Goal: Answer question/provide support: Share knowledge or assist other users

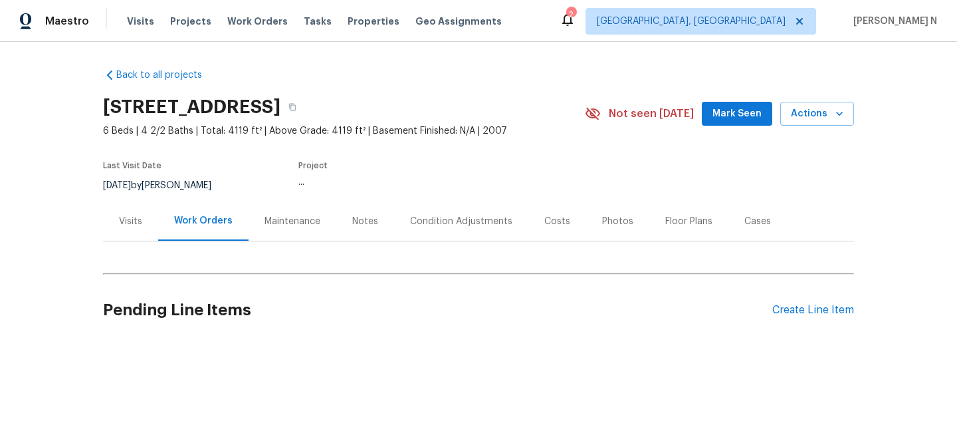
click at [290, 219] on div "Maintenance" at bounding box center [293, 221] width 56 height 13
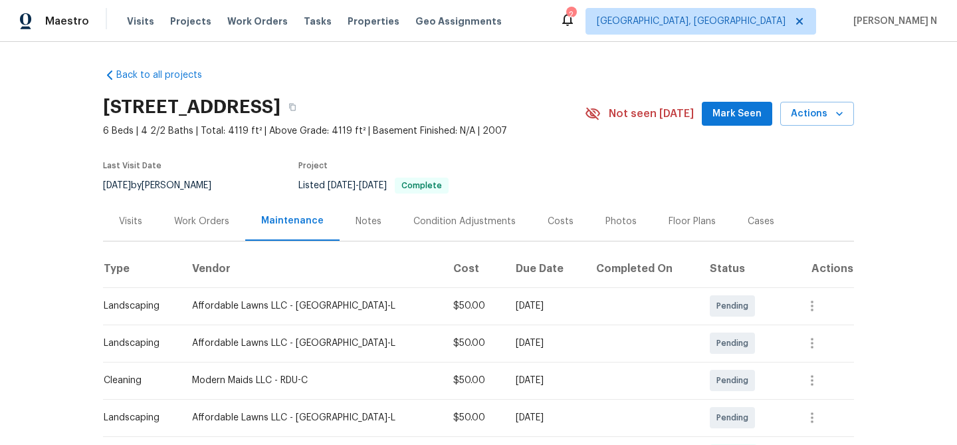
click at [526, 96] on div "2005 Shingleback Dr, Wake Forest, NC 27587" at bounding box center [344, 107] width 482 height 35
click at [297, 104] on icon "button" at bounding box center [293, 107] width 8 height 8
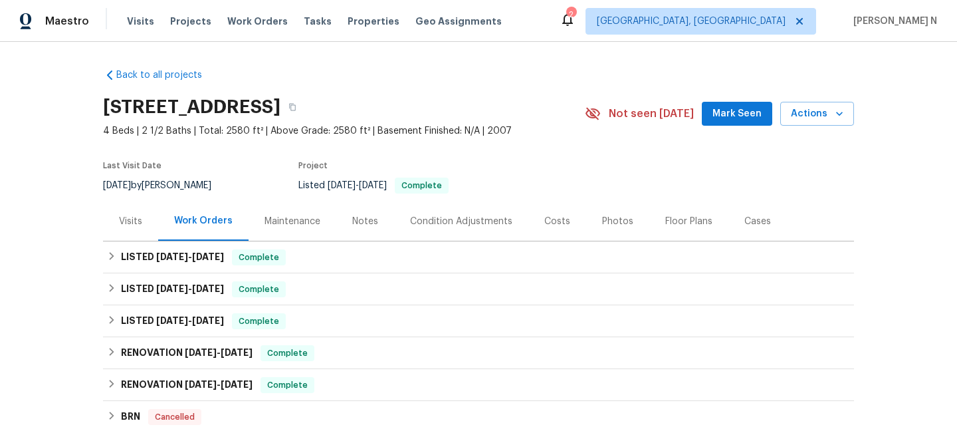
click at [298, 225] on div "Maintenance" at bounding box center [293, 221] width 56 height 13
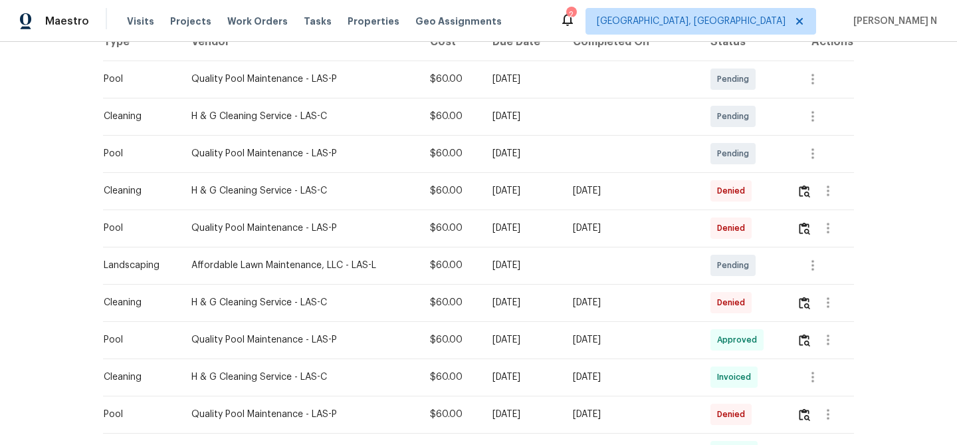
scroll to position [245, 0]
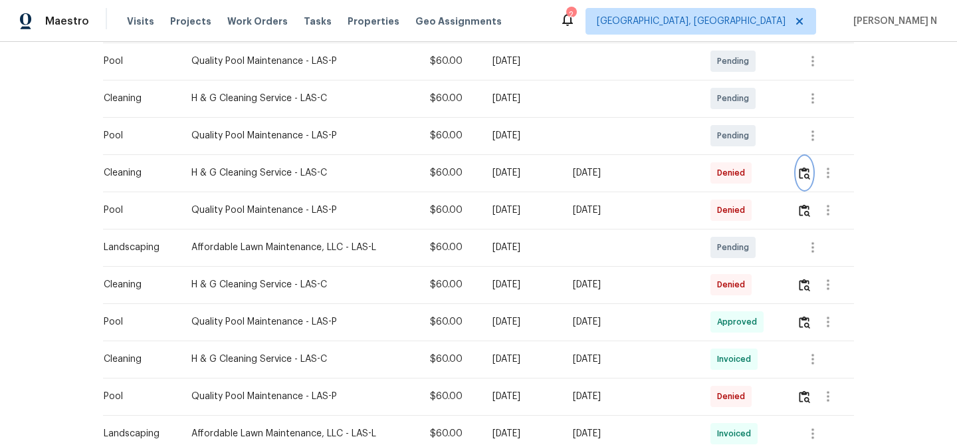
click at [805, 171] on img "button" at bounding box center [804, 173] width 11 height 13
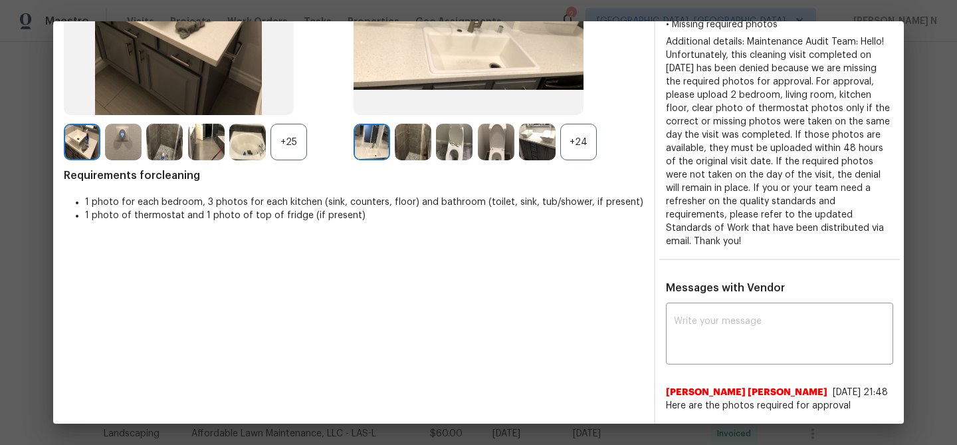
scroll to position [205, 0]
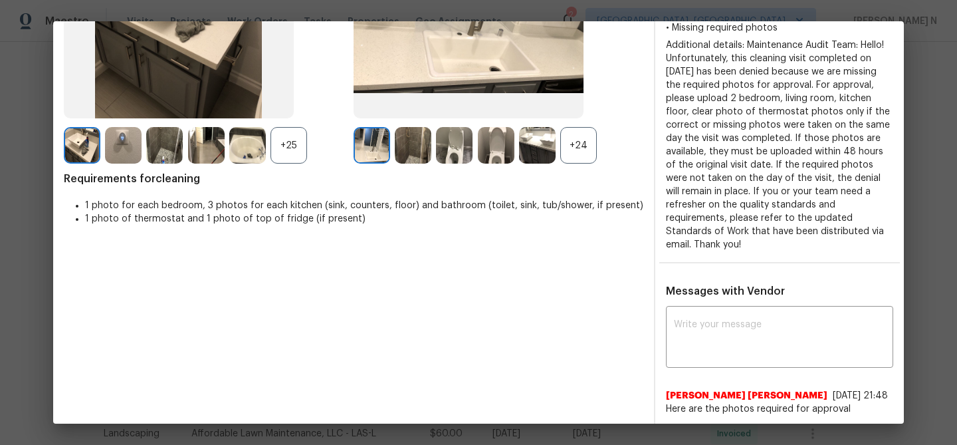
click at [574, 162] on div "+24" at bounding box center [578, 145] width 37 height 37
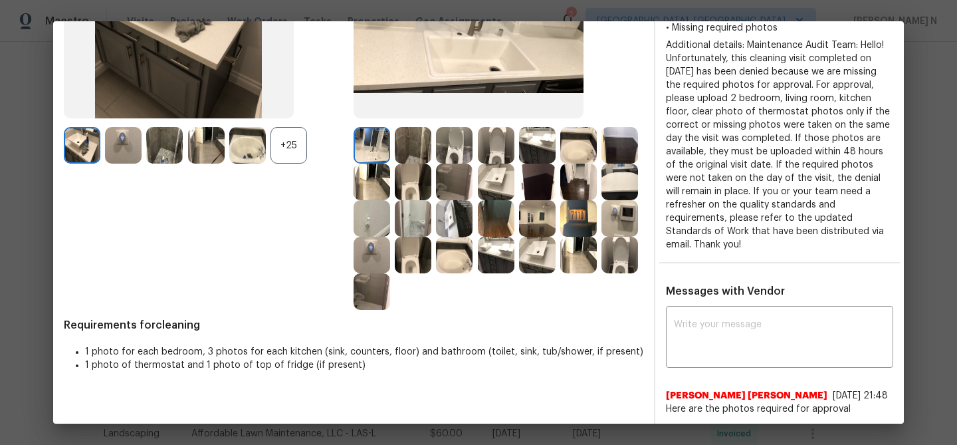
click at [297, 150] on div "+25" at bounding box center [289, 145] width 37 height 37
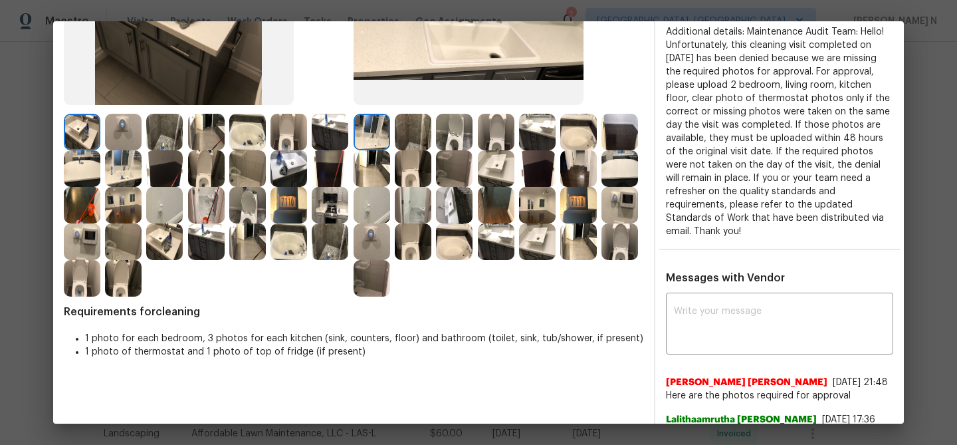
scroll to position [161, 0]
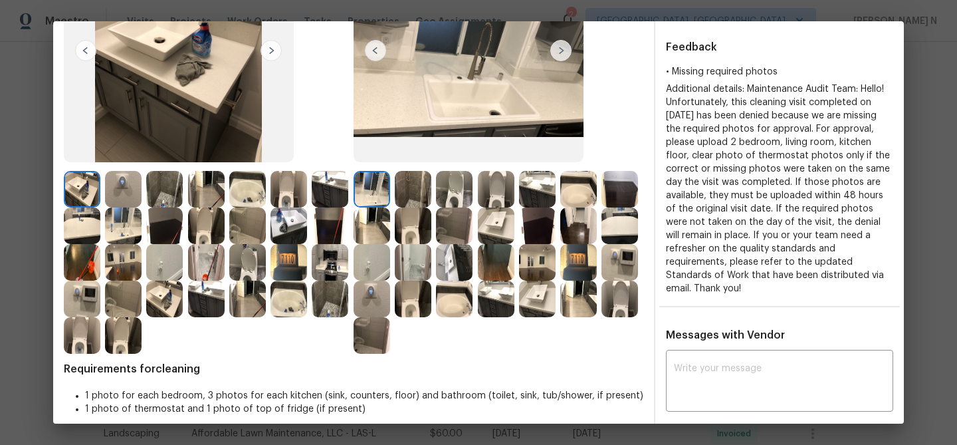
click at [385, 229] on img at bounding box center [372, 225] width 37 height 37
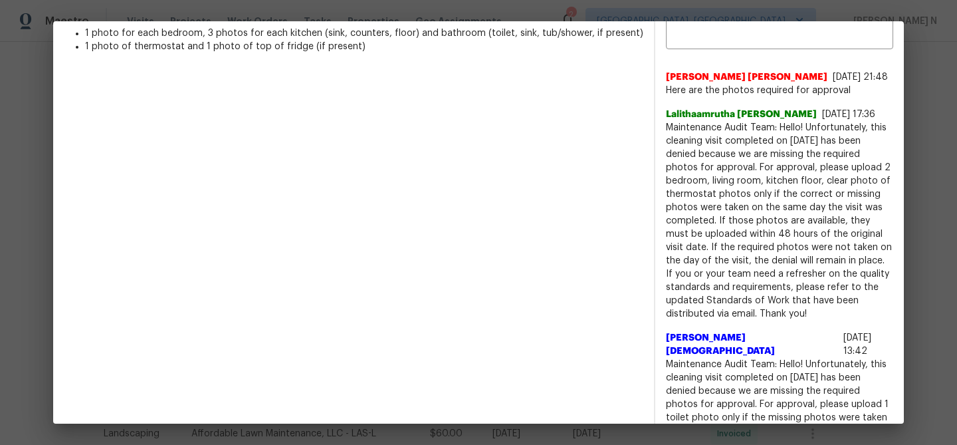
scroll to position [532, 0]
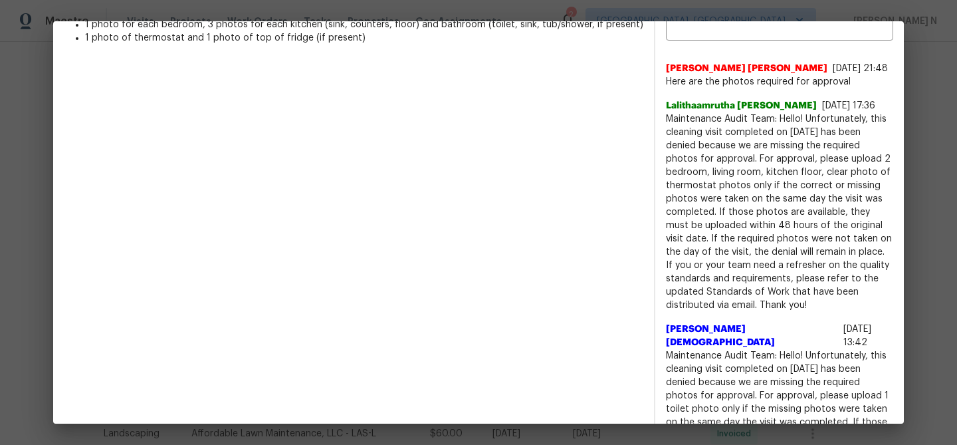
click at [672, 129] on span "Maintenance Audit Team: Hello! Unfortunately, this cleaning visit completed on …" at bounding box center [779, 211] width 227 height 199
drag, startPoint x: 672, startPoint y: 129, endPoint x: 791, endPoint y: 129, distance: 119.0
click at [791, 129] on span "Maintenance Audit Team: Hello! Unfortunately, this cleaning visit completed on …" at bounding box center [779, 211] width 227 height 199
copy span "Maintenance Audit Team: Hello!"
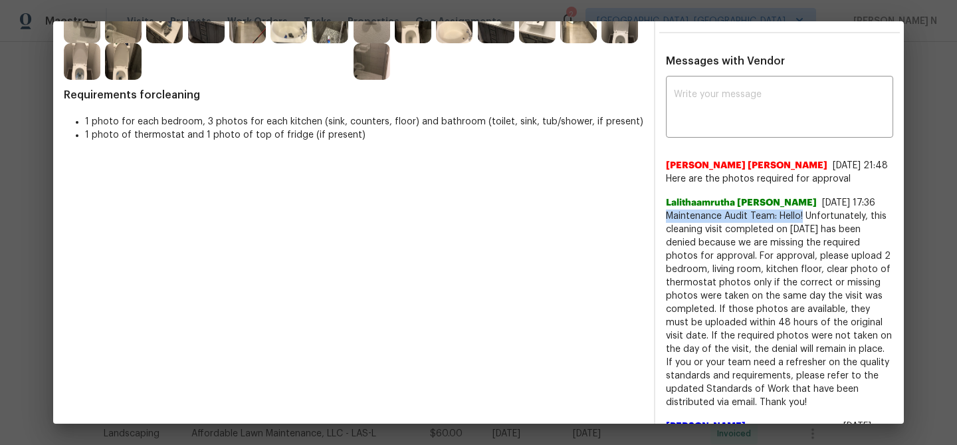
scroll to position [358, 0]
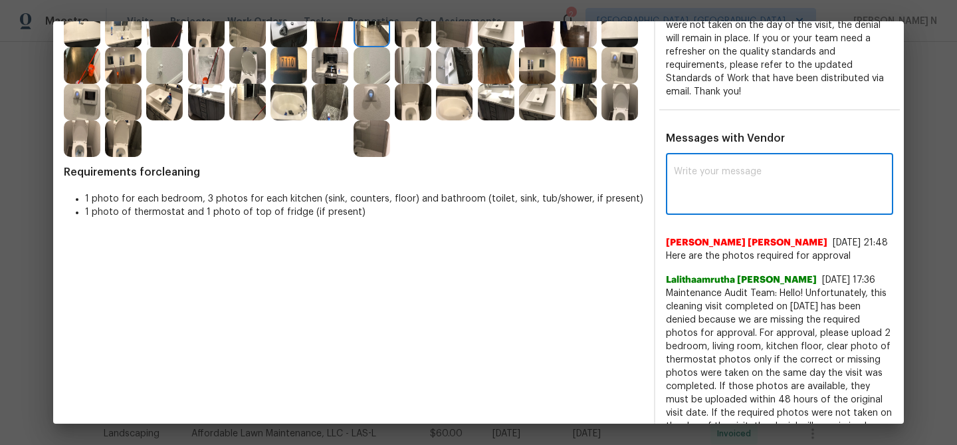
click at [786, 195] on textarea at bounding box center [779, 185] width 211 height 37
paste textarea "Maintenance Audit Team: Hello!"
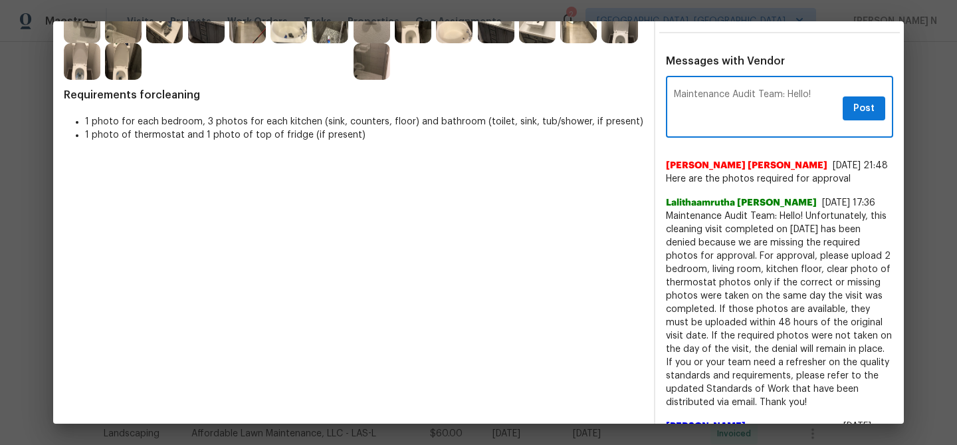
scroll to position [457, 0]
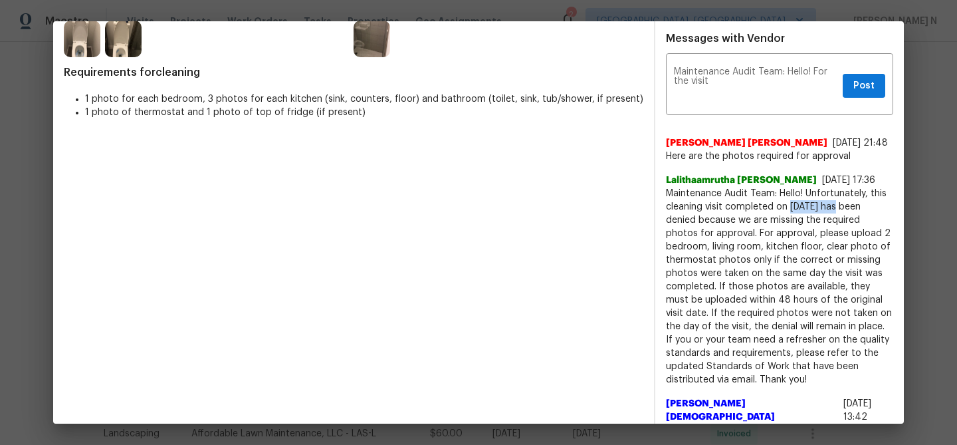
drag, startPoint x: 790, startPoint y: 217, endPoint x: 838, endPoint y: 217, distance: 47.9
click at [838, 217] on span "Maintenance Audit Team: Hello! Unfortunately, this cleaning visit completed on …" at bounding box center [779, 286] width 227 height 199
copy span "08/17/2025"
click at [767, 90] on textarea "Maintenance Audit Team: Hello! For the visit" at bounding box center [756, 85] width 164 height 37
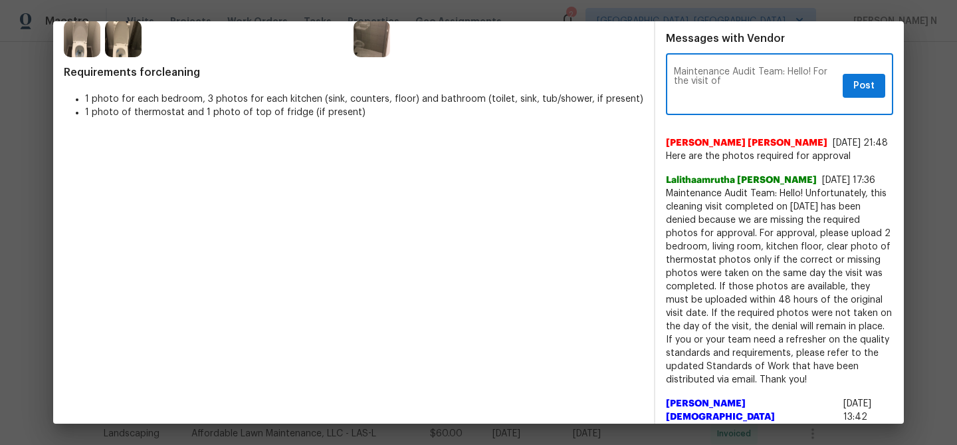
paste textarea "08/17/2025"
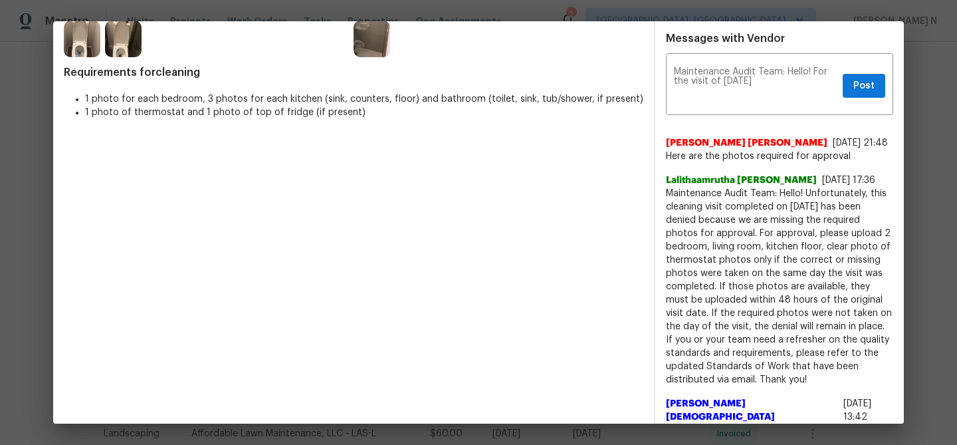
click at [846, 252] on span "Maintenance Audit Team: Hello! Unfortunately, this cleaning visit completed on …" at bounding box center [779, 286] width 227 height 199
click at [846, 251] on span "Maintenance Audit Team: Hello! Unfortunately, this cleaning visit completed on …" at bounding box center [779, 286] width 227 height 199
drag, startPoint x: 848, startPoint y: 247, endPoint x: 819, endPoint y: 264, distance: 33.1
click at [819, 264] on span "Maintenance Audit Team: Hello! Unfortunately, this cleaning visit completed on …" at bounding box center [779, 286] width 227 height 199
copy span "2 bedroom, living room, kitchen floor"
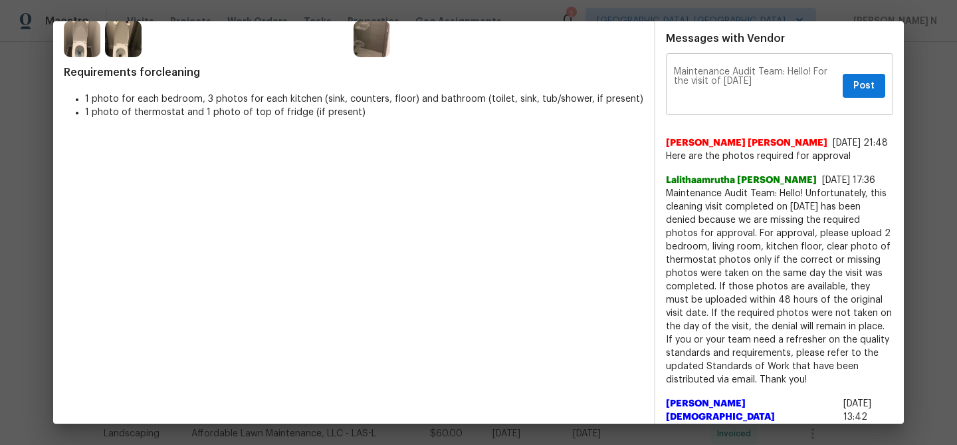
click at [806, 83] on textarea "Maintenance Audit Team: Hello! For the visit of 08/17/2025" at bounding box center [756, 85] width 164 height 37
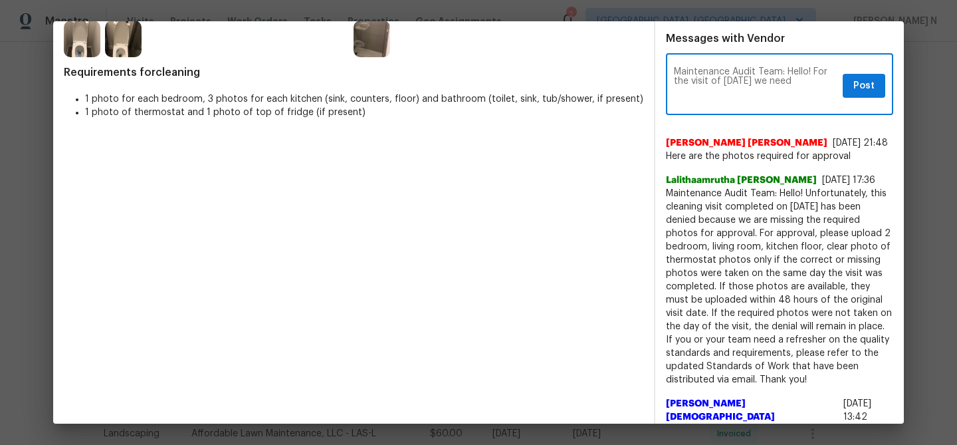
paste textarea "2 bedroom, living room, kitchen floor"
paste textarea "As per our updated SWO the photos must be uploaded within 48 hours of the origi…"
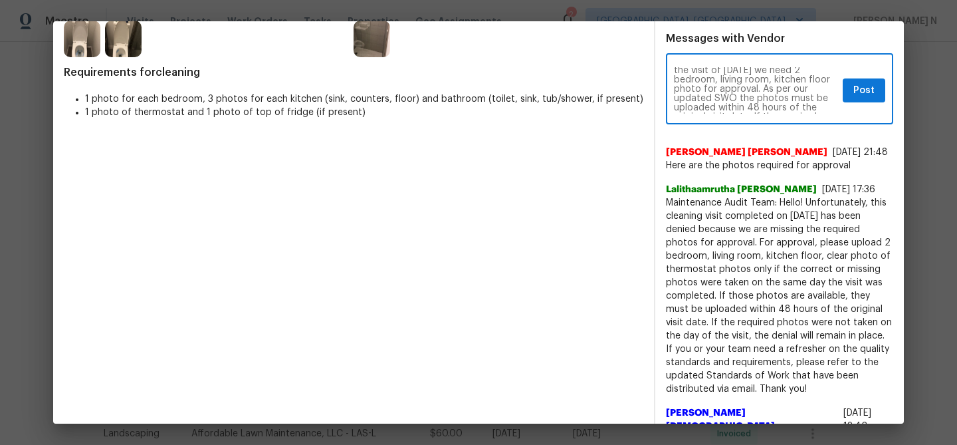
scroll to position [2, 0]
type textarea "Maintenance Audit Team: Hello! For the visit of 08/17/2025 we need 2 bedroom, l…"
click at [865, 96] on span "Post" at bounding box center [864, 90] width 21 height 17
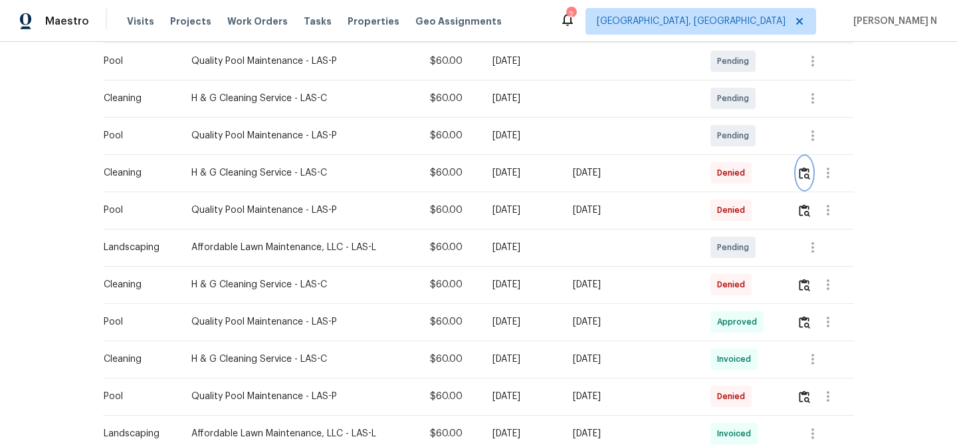
scroll to position [0, 0]
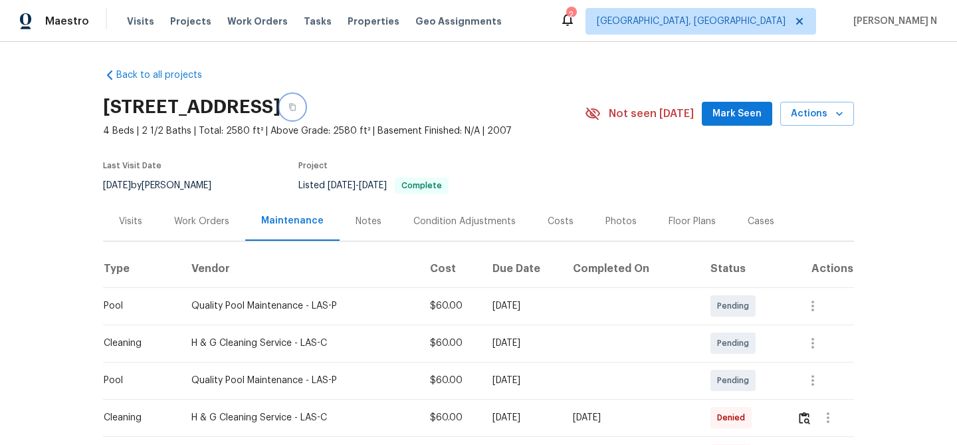
click at [304, 107] on button "button" at bounding box center [293, 107] width 24 height 24
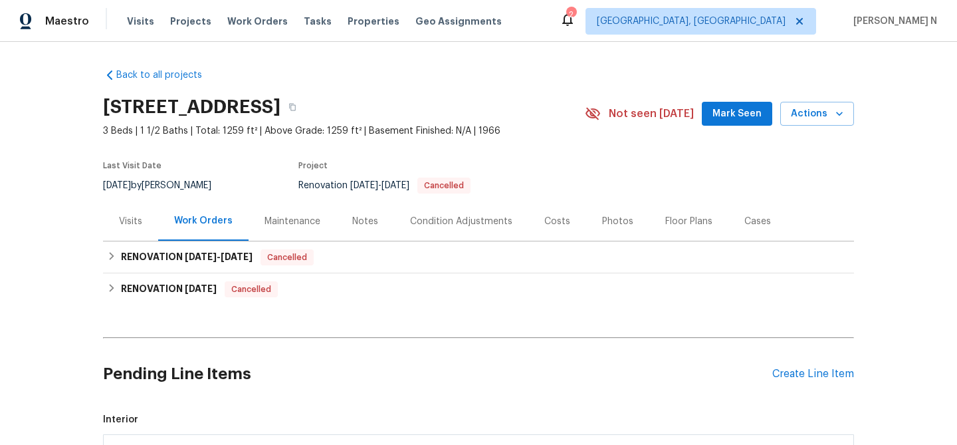
click at [312, 219] on div "Maintenance" at bounding box center [293, 221] width 56 height 13
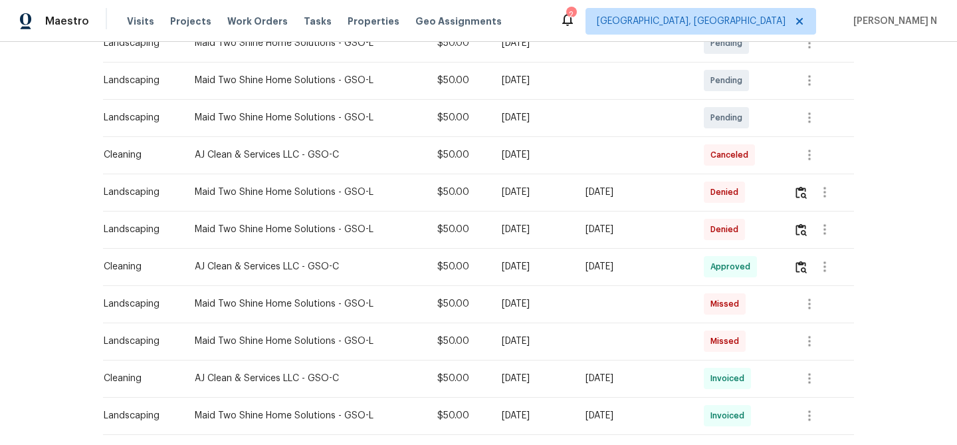
scroll to position [264, 0]
click at [802, 193] on img "button" at bounding box center [801, 191] width 11 height 13
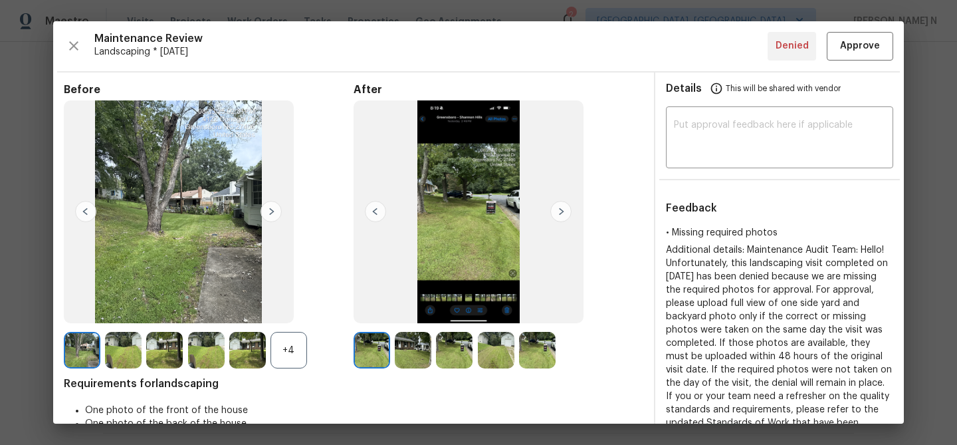
click at [288, 352] on div "+4" at bounding box center [289, 350] width 37 height 37
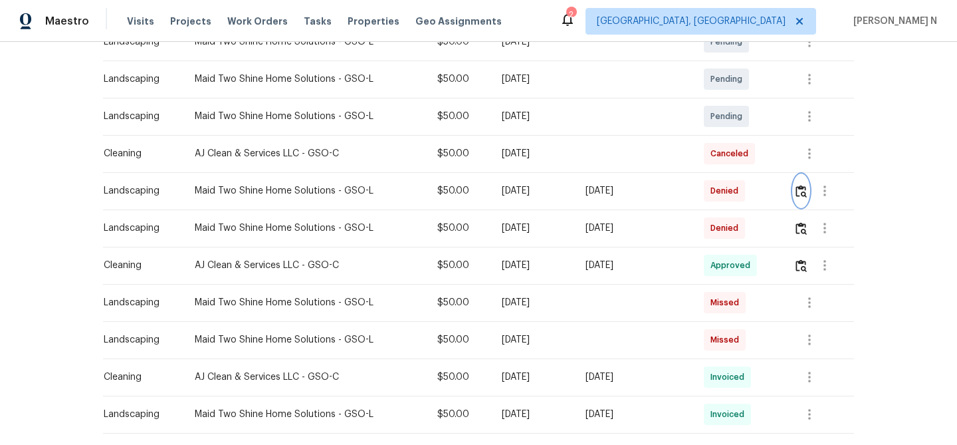
scroll to position [0, 0]
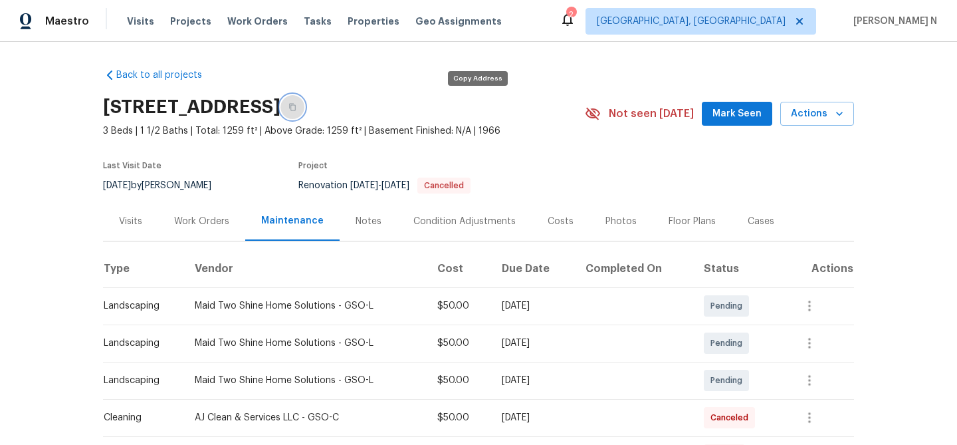
click at [297, 104] on icon "button" at bounding box center [293, 107] width 8 height 8
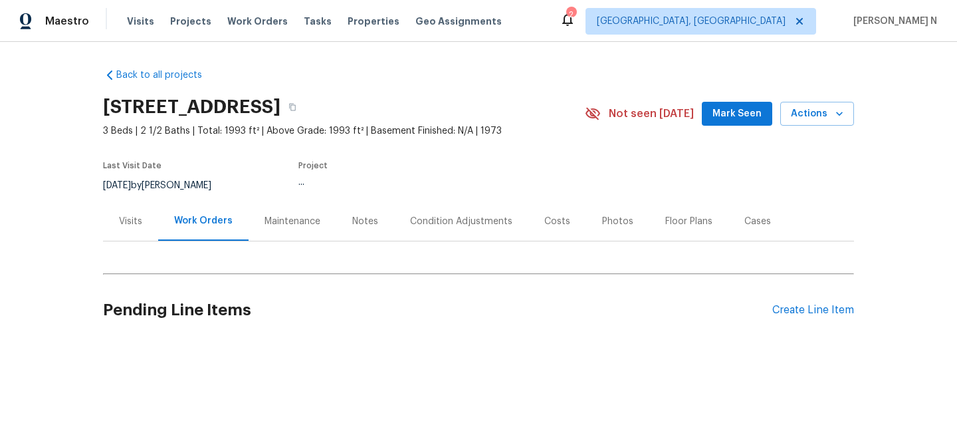
click at [301, 222] on div "Maintenance" at bounding box center [293, 221] width 56 height 13
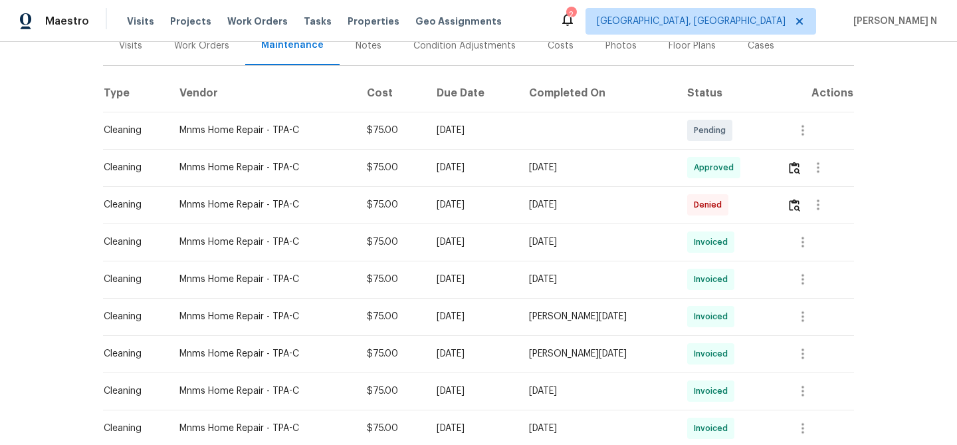
scroll to position [188, 0]
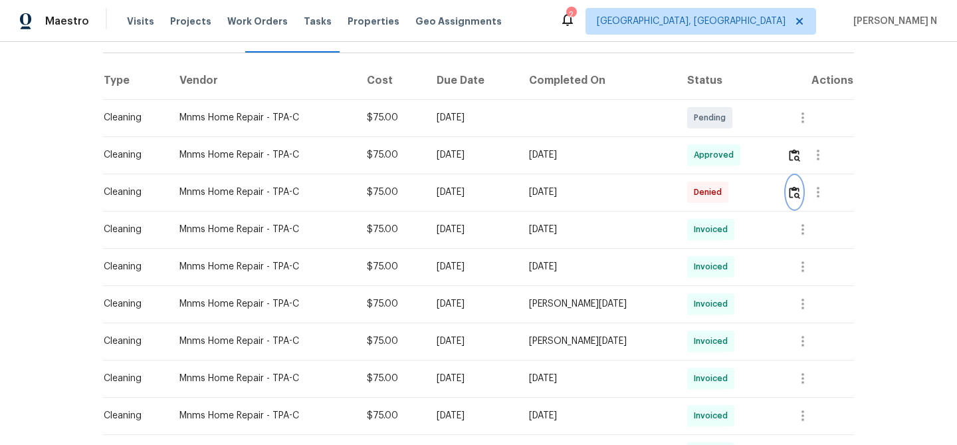
click at [798, 187] on img "button" at bounding box center [794, 192] width 11 height 13
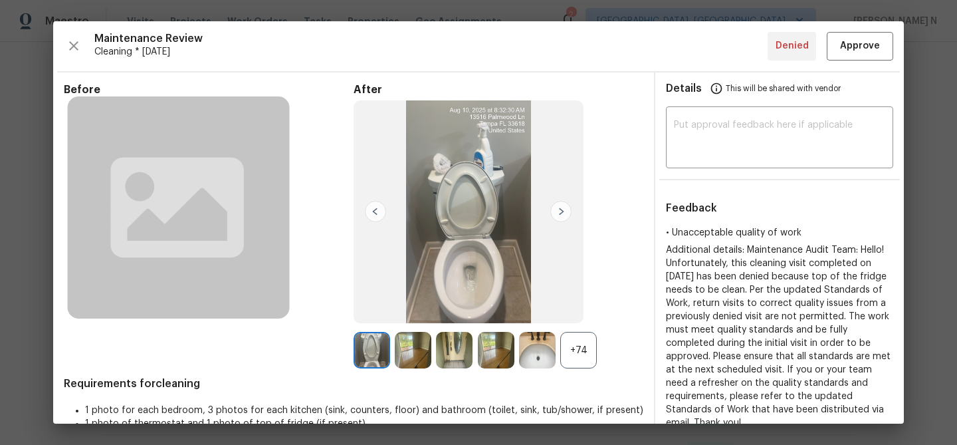
click at [584, 326] on div "After +74" at bounding box center [499, 226] width 290 height 286
click at [584, 335] on div "+74" at bounding box center [578, 350] width 37 height 37
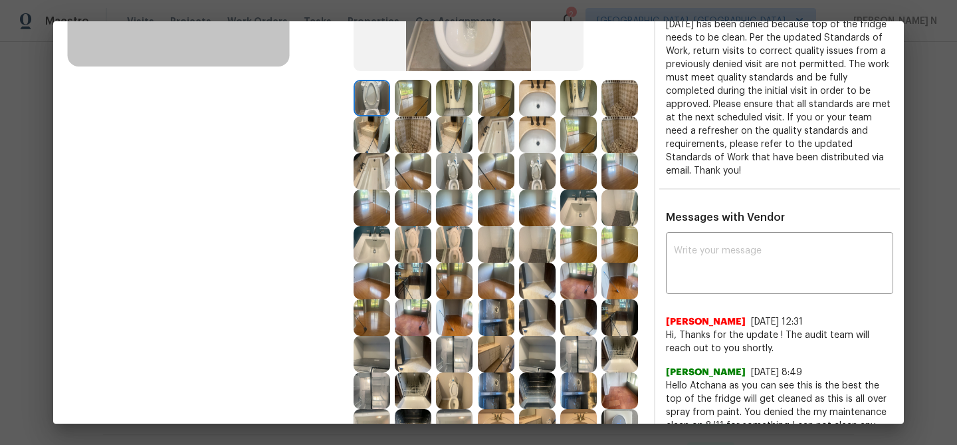
scroll to position [289, 0]
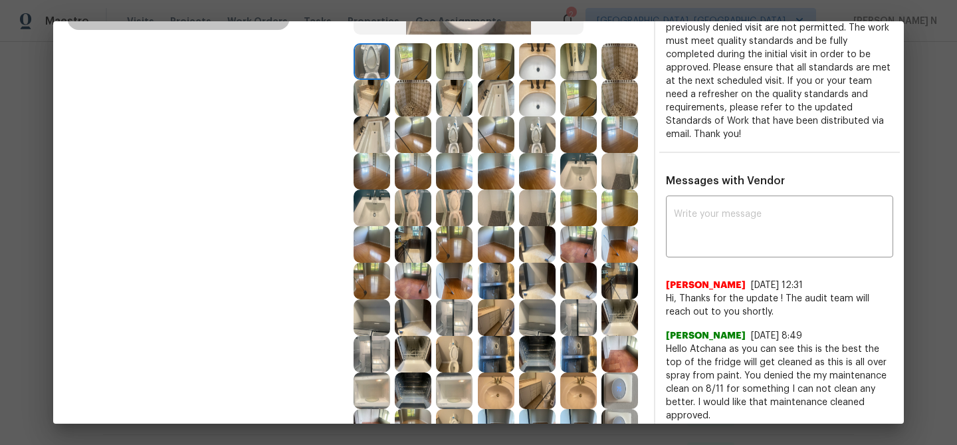
click at [376, 311] on img at bounding box center [372, 317] width 37 height 37
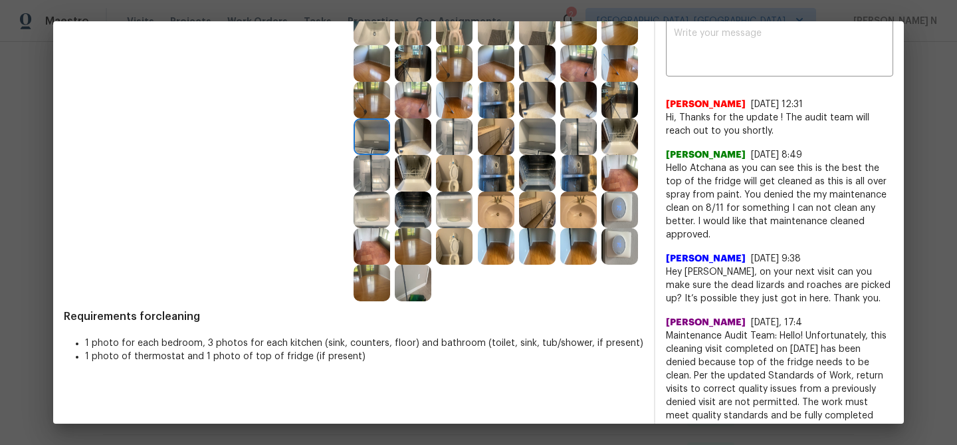
scroll to position [543, 0]
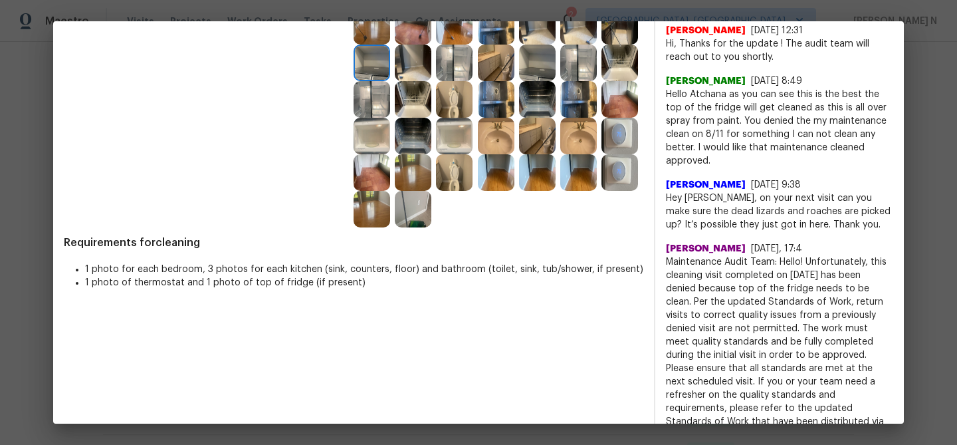
click at [685, 255] on span "Maintenance Audit Team: Hello! Unfortunately, this cleaning visit completed on …" at bounding box center [779, 348] width 227 height 186
drag, startPoint x: 685, startPoint y: 248, endPoint x: 786, endPoint y: 246, distance: 101.7
click at [786, 255] on span "Maintenance Audit Team: Hello! Unfortunately, this cleaning visit completed on …" at bounding box center [779, 348] width 227 height 186
copy span "Maintenance Audit Team: Hello!"
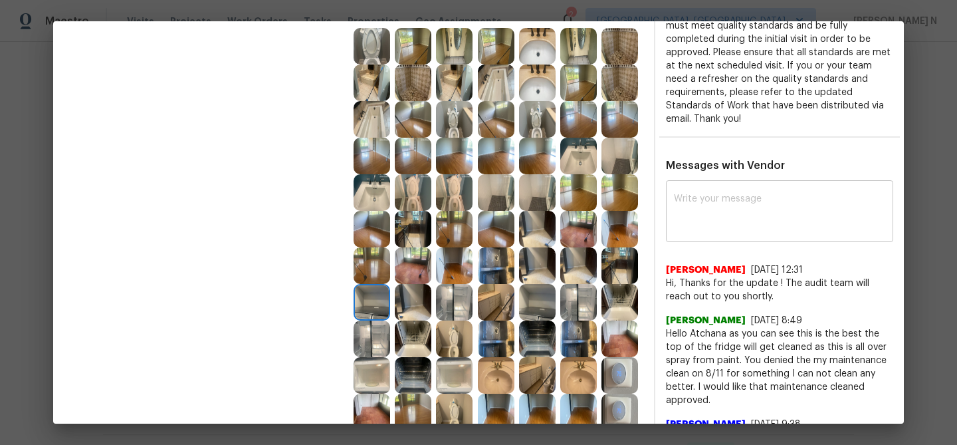
click at [741, 191] on div "x ​" at bounding box center [779, 212] width 227 height 59
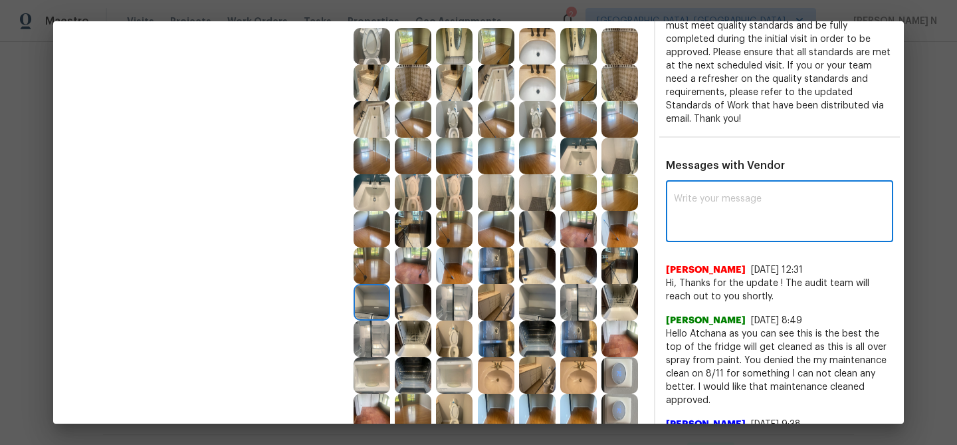
paste textarea "Maintenance Audit Team: Hello!"
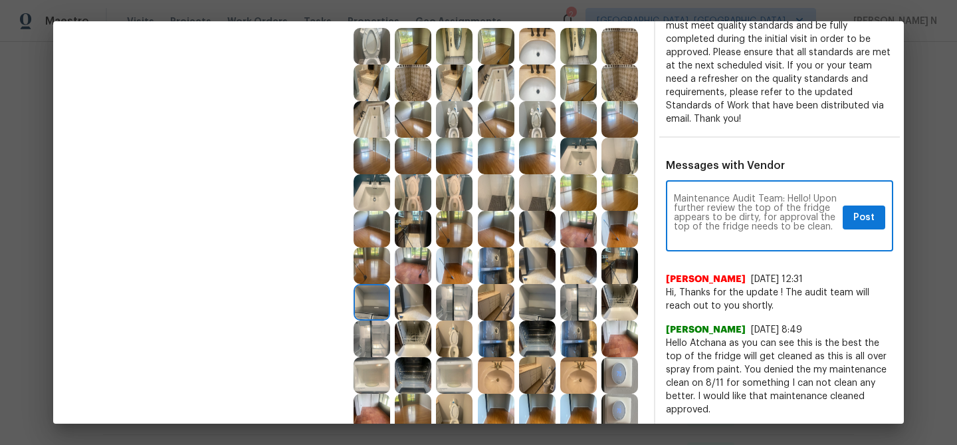
drag, startPoint x: 676, startPoint y: 206, endPoint x: 743, endPoint y: 234, distance: 72.7
click at [743, 234] on textarea "Maintenance Audit Team: Hello! Upon further review the top of the fridge appear…" at bounding box center [756, 217] width 164 height 47
paste textarea "inspection, the top of the refrigerator appears to be dirty. Please note that f…"
paste textarea "Per the updated Standards of Work, return visits to correct quality issues from…"
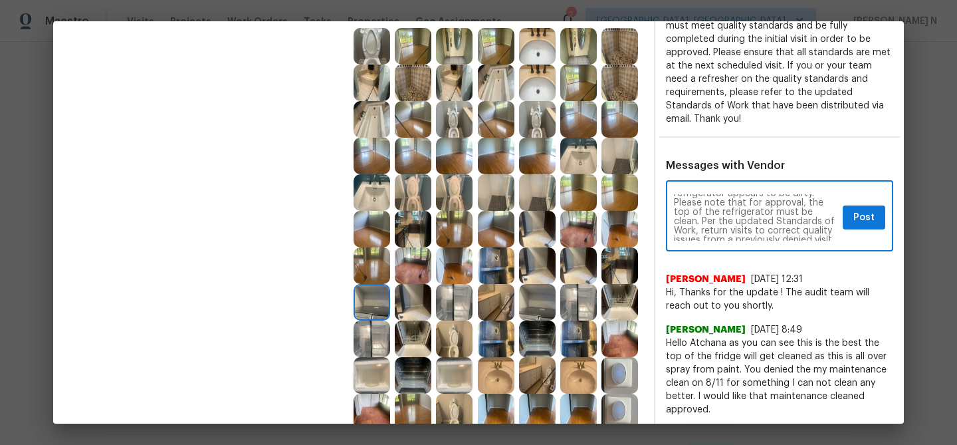
click at [826, 215] on textarea "Maintenance Audit Team: Hello! Upon further inspection, the top of the refriger…" at bounding box center [756, 217] width 164 height 47
type textarea "Maintenance Audit Team: Hello! Upon further inspection, the top of the refriger…"
click at [850, 220] on button "Post" at bounding box center [864, 217] width 43 height 25
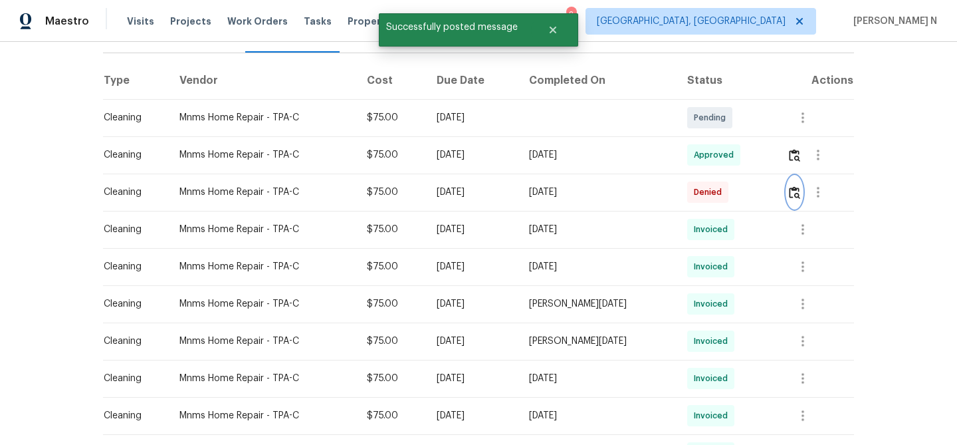
scroll to position [0, 0]
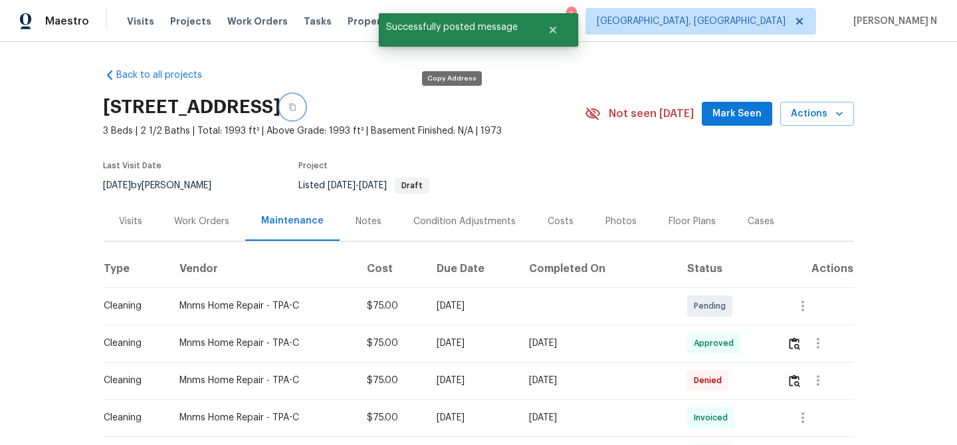
click at [304, 108] on button "button" at bounding box center [293, 107] width 24 height 24
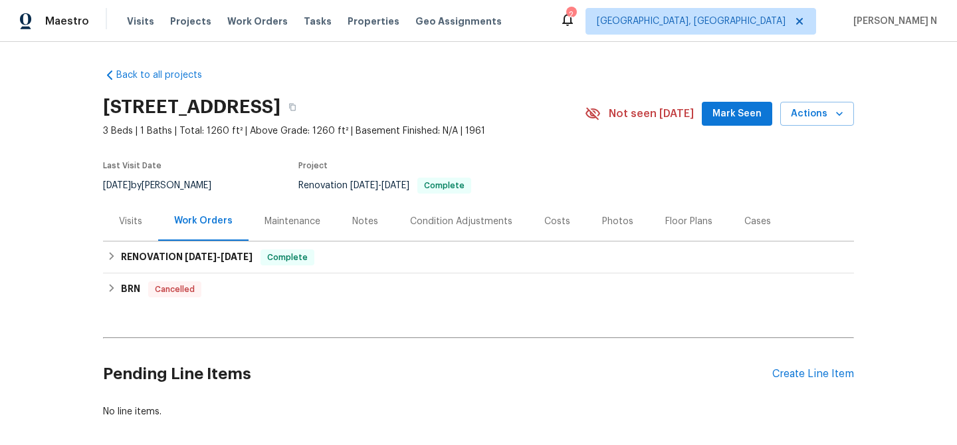
click at [270, 229] on div "Maintenance" at bounding box center [293, 220] width 88 height 39
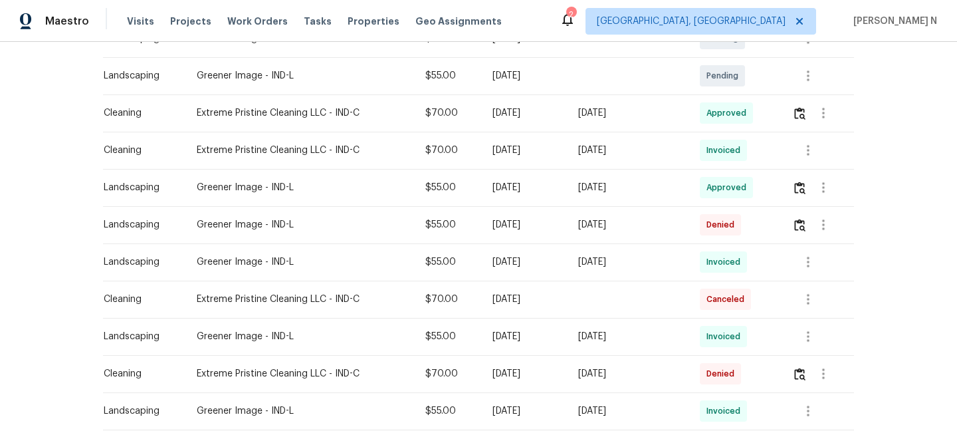
scroll to position [368, 0]
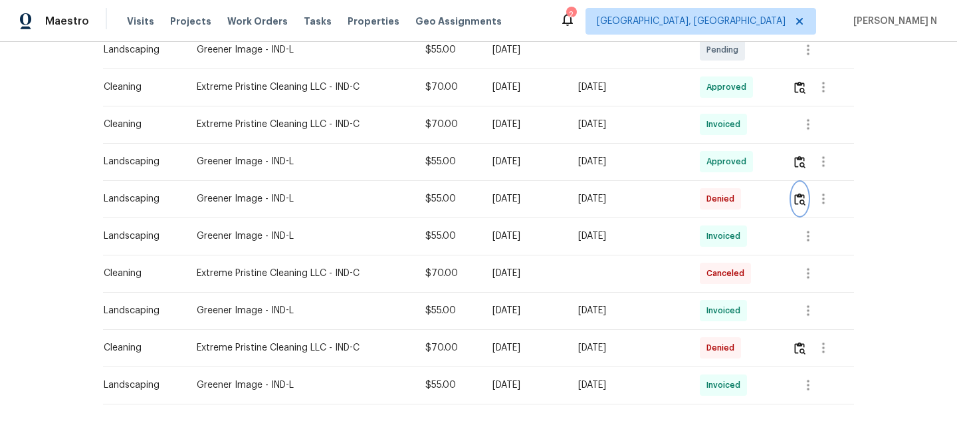
click at [804, 198] on img "button" at bounding box center [799, 199] width 11 height 13
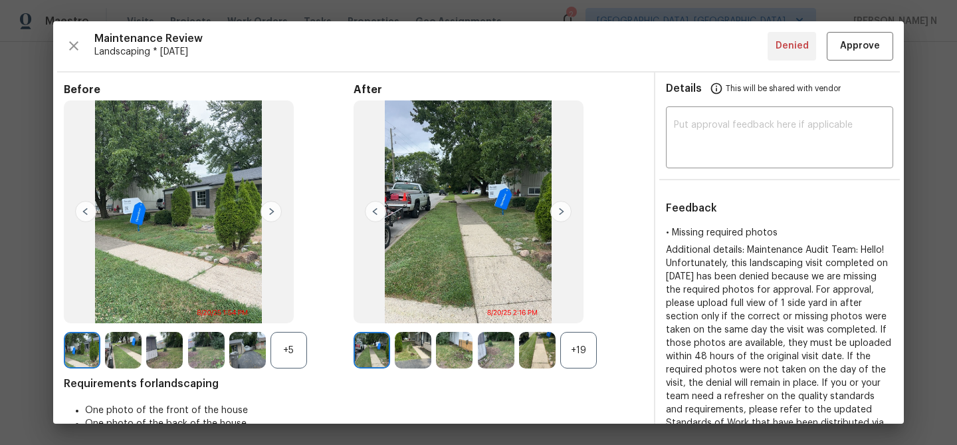
click at [575, 341] on div "+19" at bounding box center [578, 350] width 37 height 37
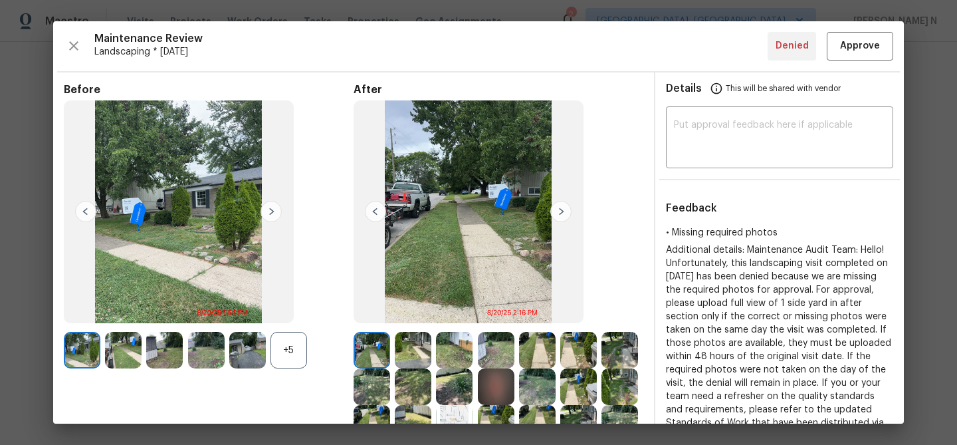
click at [299, 336] on div "+5" at bounding box center [289, 350] width 37 height 37
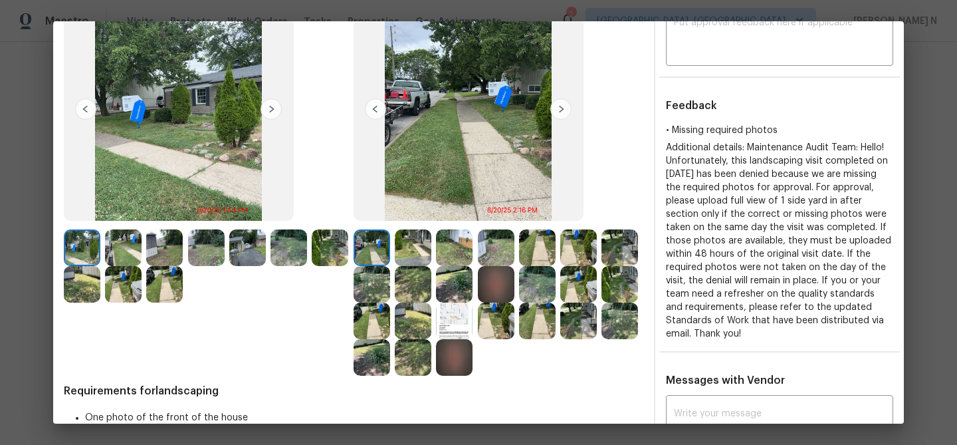
scroll to position [72, 0]
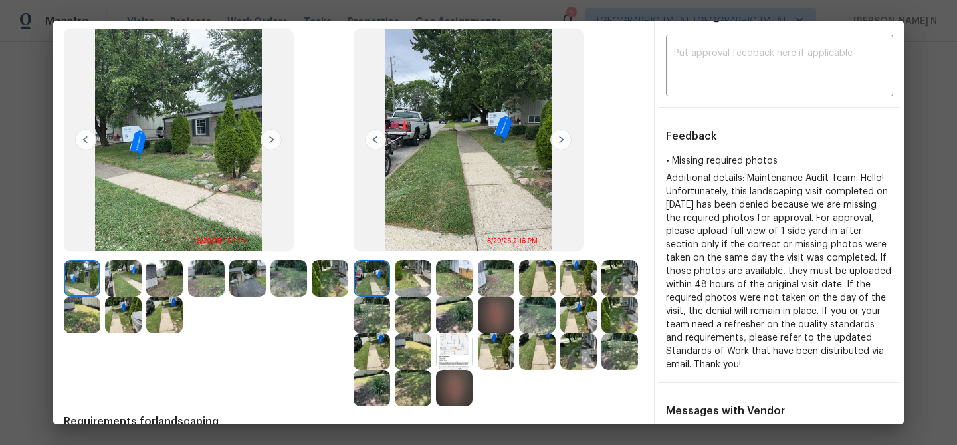
click at [253, 277] on img at bounding box center [247, 278] width 37 height 37
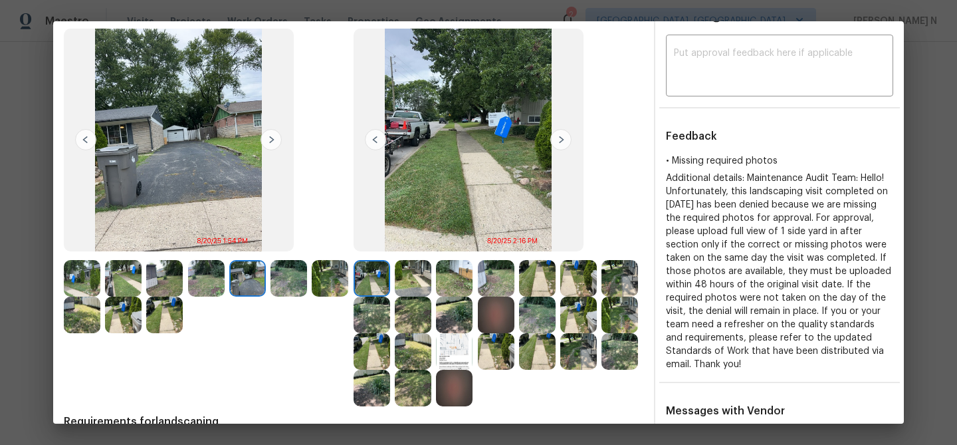
click at [410, 286] on img at bounding box center [413, 278] width 37 height 37
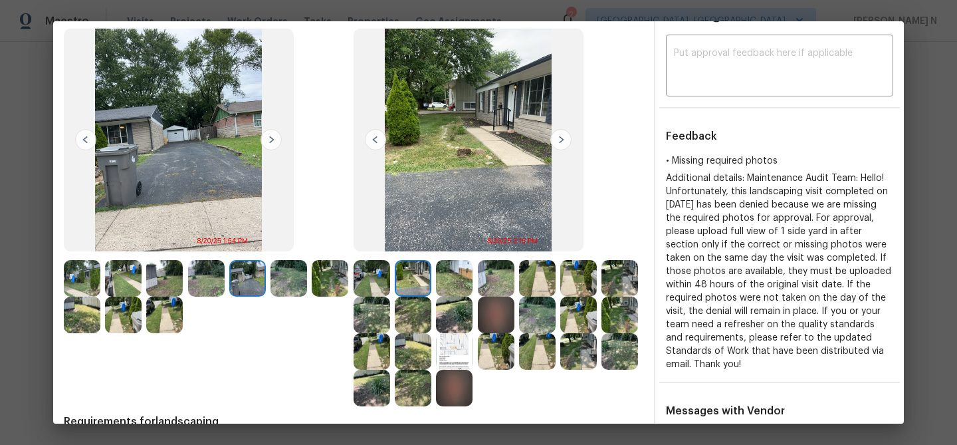
click at [469, 279] on img at bounding box center [454, 278] width 37 height 37
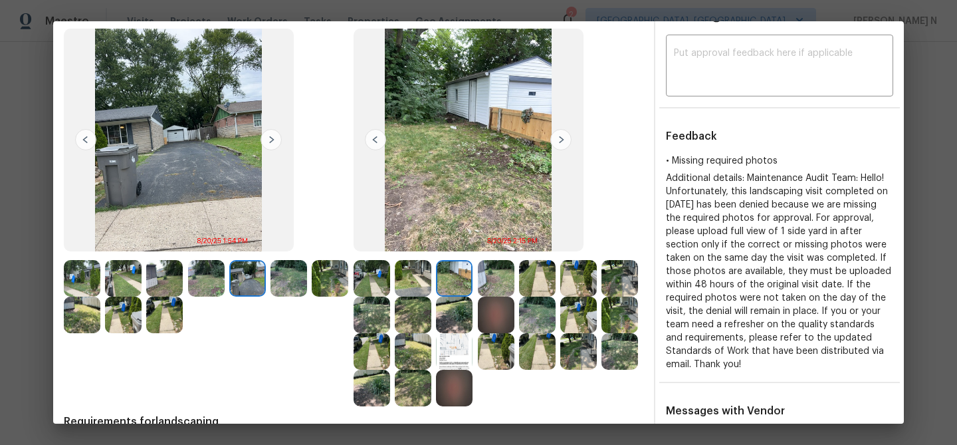
click at [412, 281] on img at bounding box center [413, 278] width 37 height 37
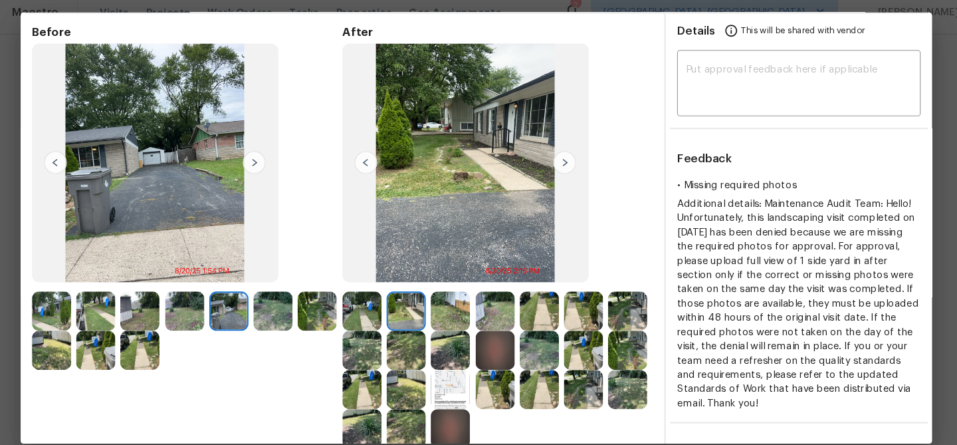
scroll to position [60, 0]
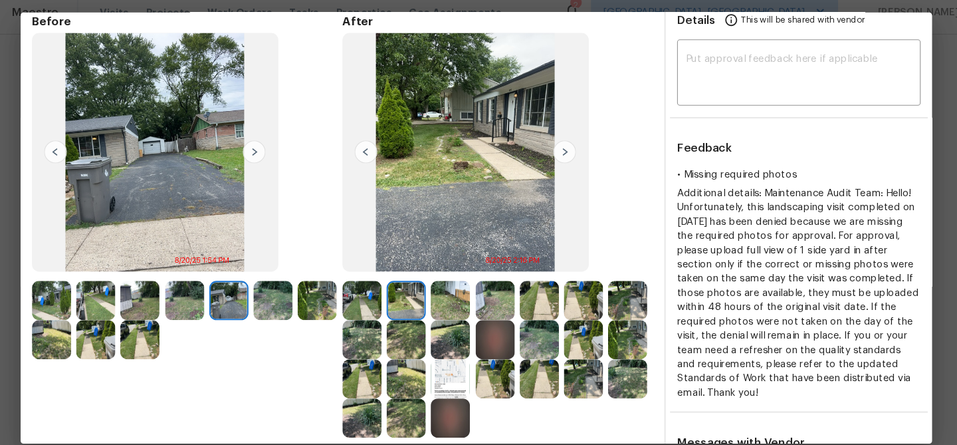
click at [456, 289] on img at bounding box center [454, 290] width 37 height 37
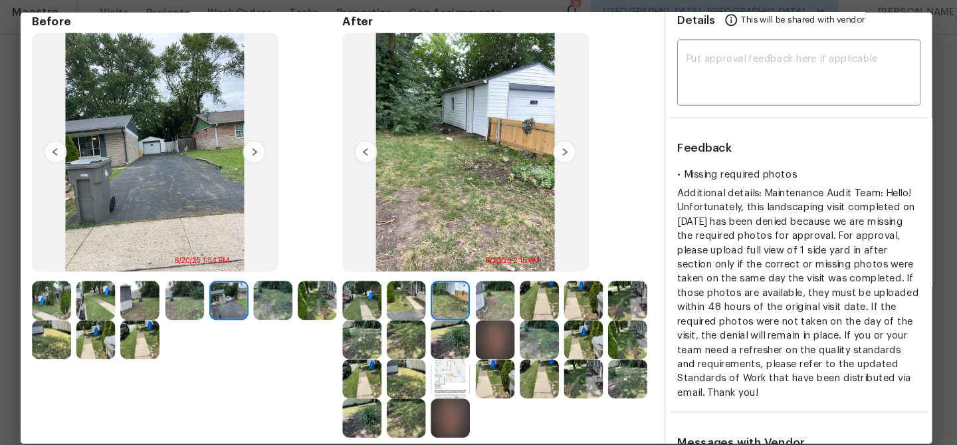
click at [503, 295] on img at bounding box center [496, 290] width 37 height 37
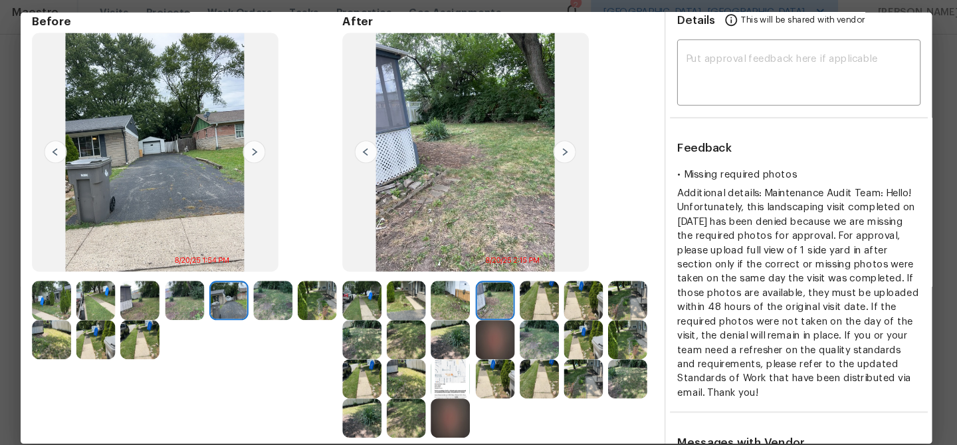
click at [532, 297] on img at bounding box center [537, 290] width 37 height 37
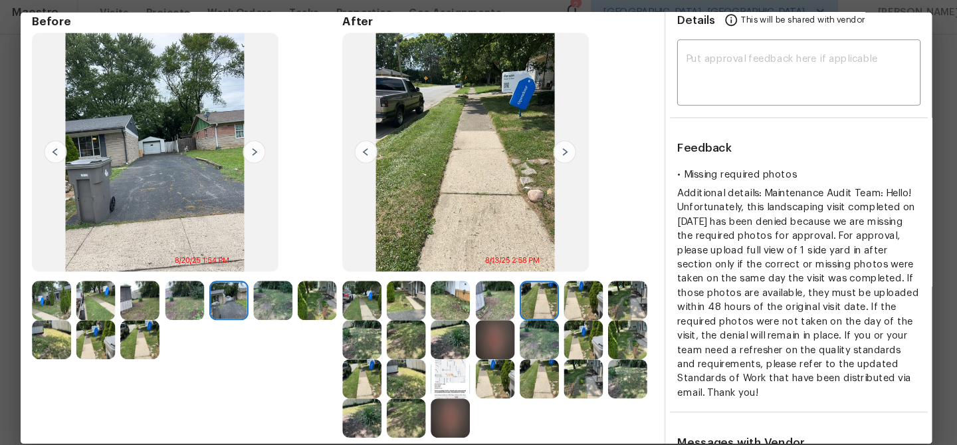
click at [563, 297] on img at bounding box center [578, 290] width 37 height 37
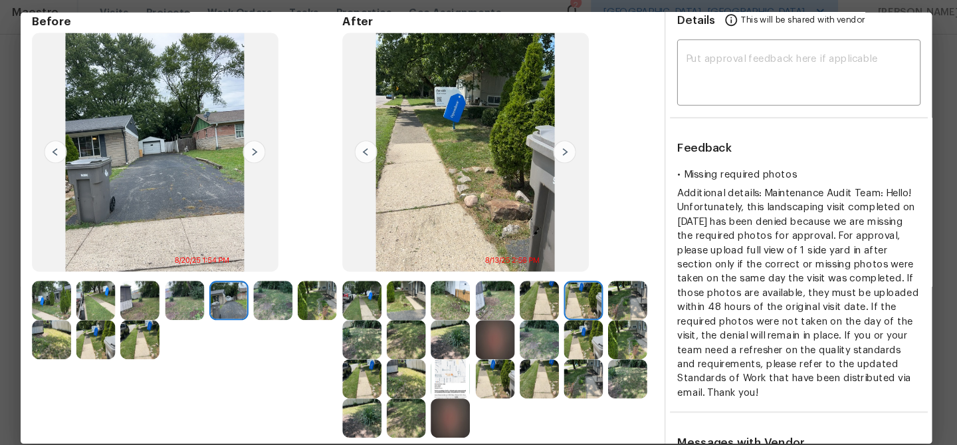
click at [610, 295] on img at bounding box center [620, 290] width 37 height 37
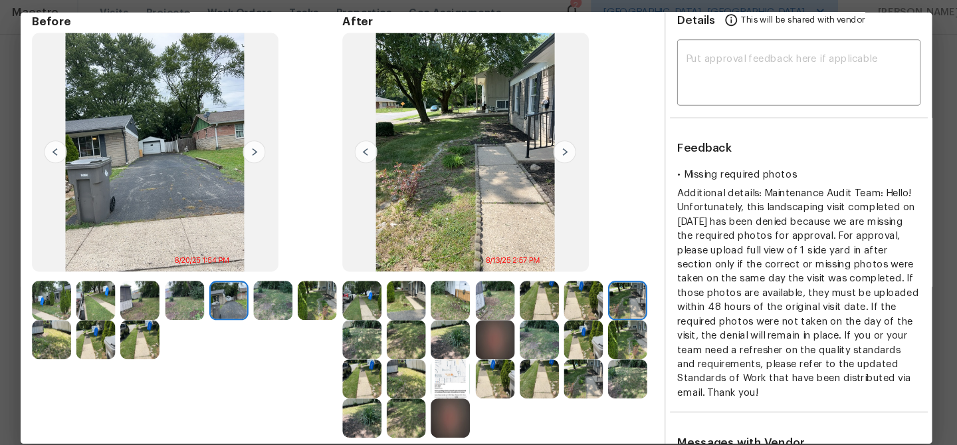
click at [450, 368] on img at bounding box center [454, 363] width 37 height 37
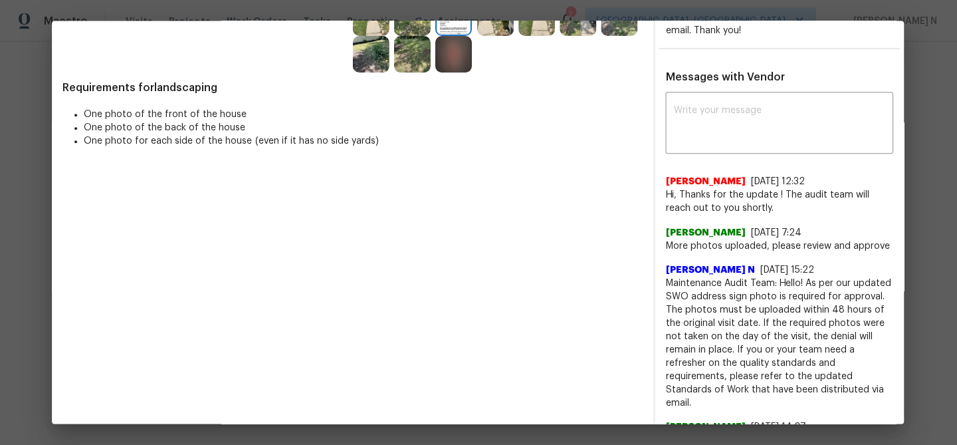
scroll to position [0, 0]
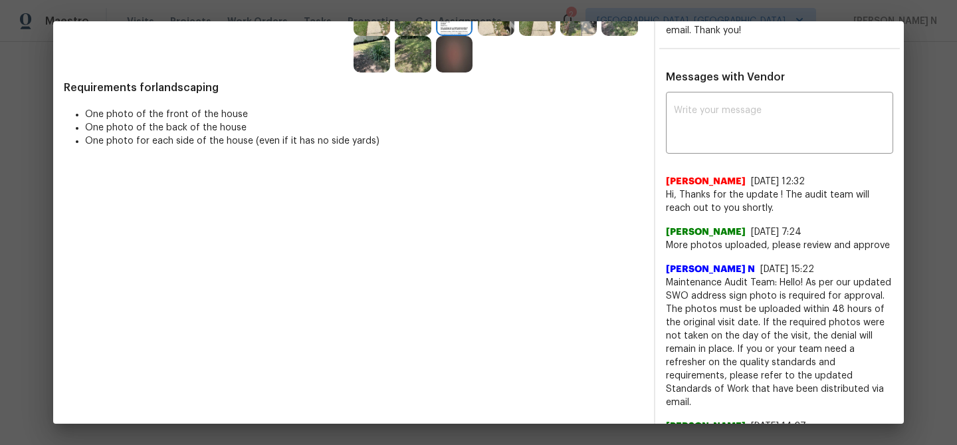
click at [675, 281] on span "Maintenance Audit Team: Hello! As per our updated SWO address sign photo is req…" at bounding box center [779, 342] width 227 height 133
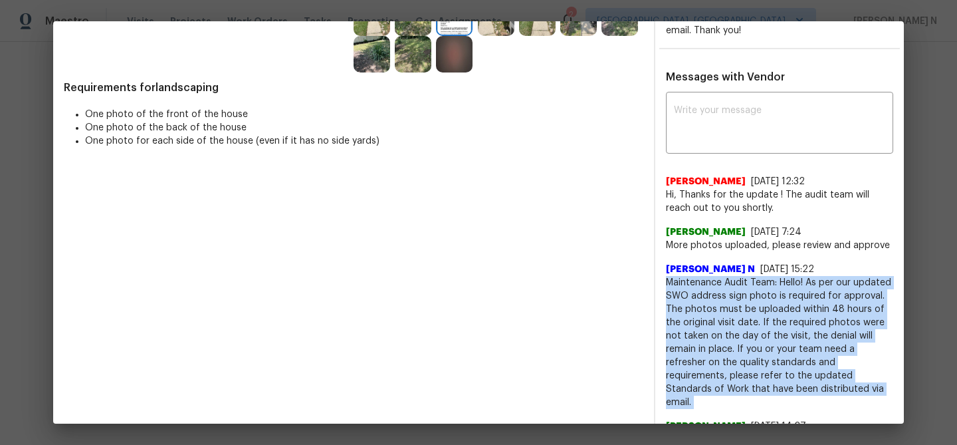
click at [675, 281] on span "Maintenance Audit Team: Hello! As per our updated SWO address sign photo is req…" at bounding box center [779, 342] width 227 height 133
copy span "Maintenance Audit Team: Hello! As per our updated SWO address sign photo is req…"
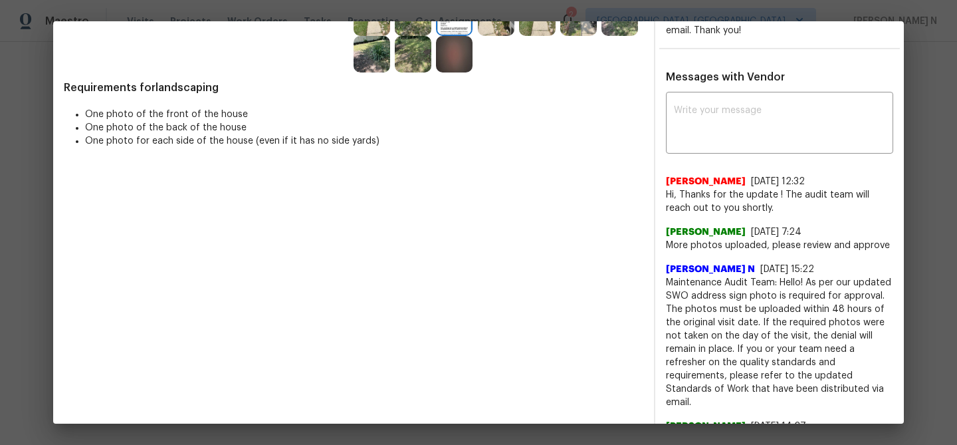
click at [752, 162] on div "x ​ Nirosha Banu 8/24/25, 12:32 Hi, Thanks for the update ! The audit team will…" at bounding box center [779, 382] width 227 height 574
click at [745, 119] on textarea at bounding box center [779, 124] width 211 height 37
paste textarea "Maintenance Audit Team: Hello! As per our updated SWO address sign photo is req…"
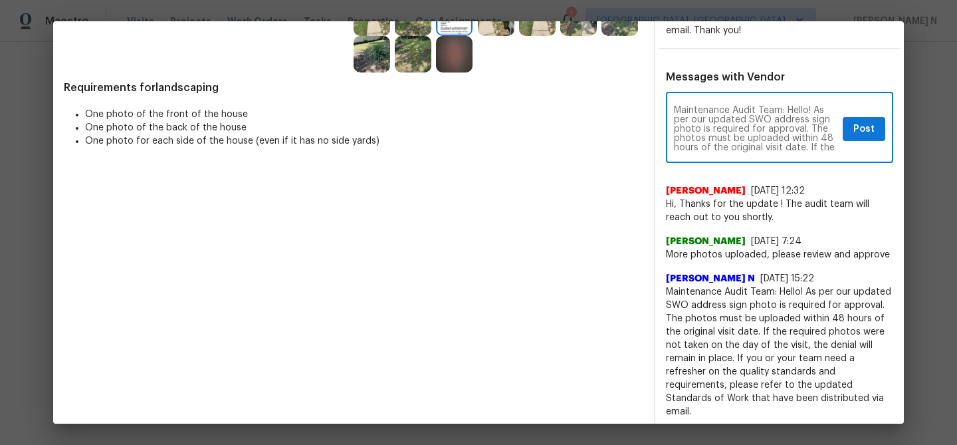
click at [813, 110] on textarea "Maintenance Audit Team: Hello! As per our updated SWO address sign photo is req…" at bounding box center [756, 129] width 164 height 47
type textarea "Maintenance Audit Team: Hello! Still the address sign photo is missing. As per …"
click at [874, 132] on span "Post" at bounding box center [864, 129] width 21 height 17
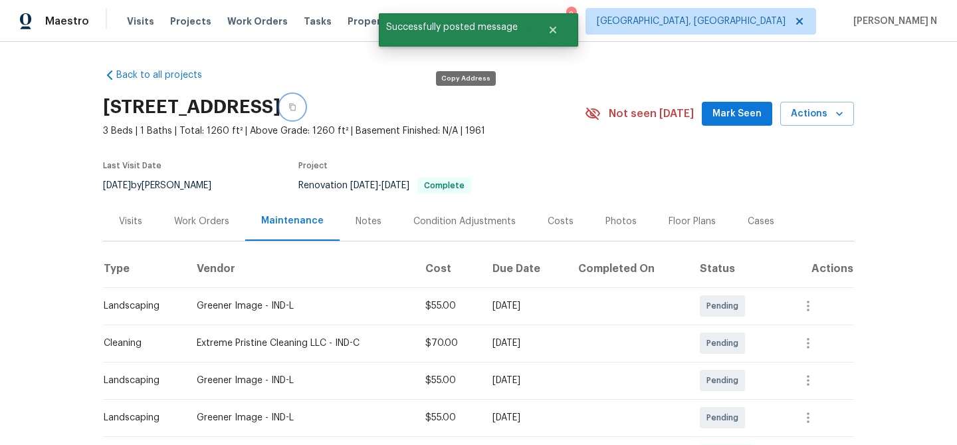
click at [304, 108] on button "button" at bounding box center [293, 107] width 24 height 24
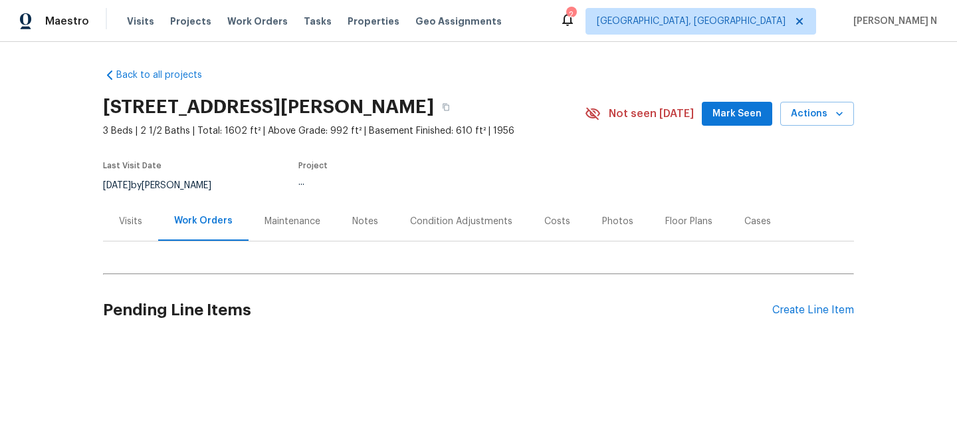
click at [287, 218] on div "Maintenance" at bounding box center [293, 221] width 56 height 13
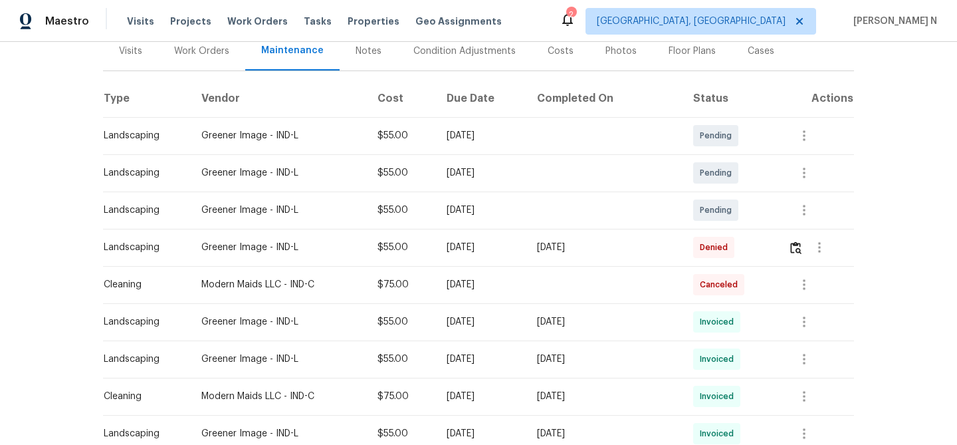
scroll to position [183, 0]
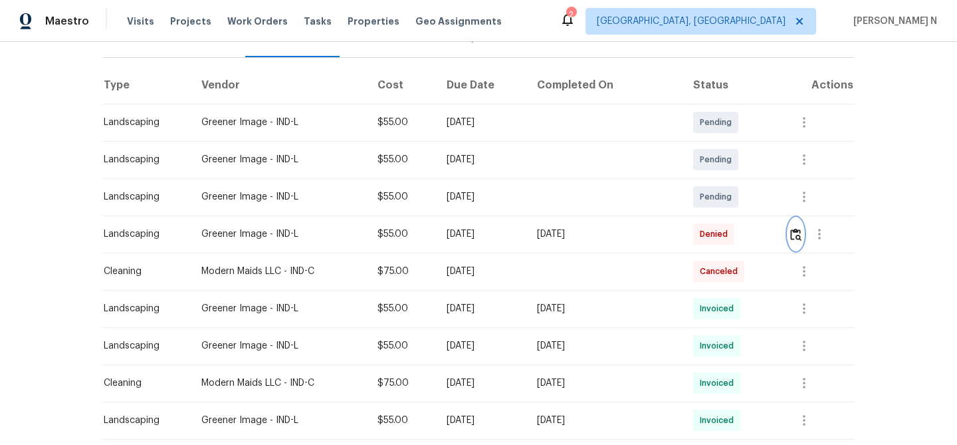
click at [802, 236] on img "button" at bounding box center [795, 234] width 11 height 13
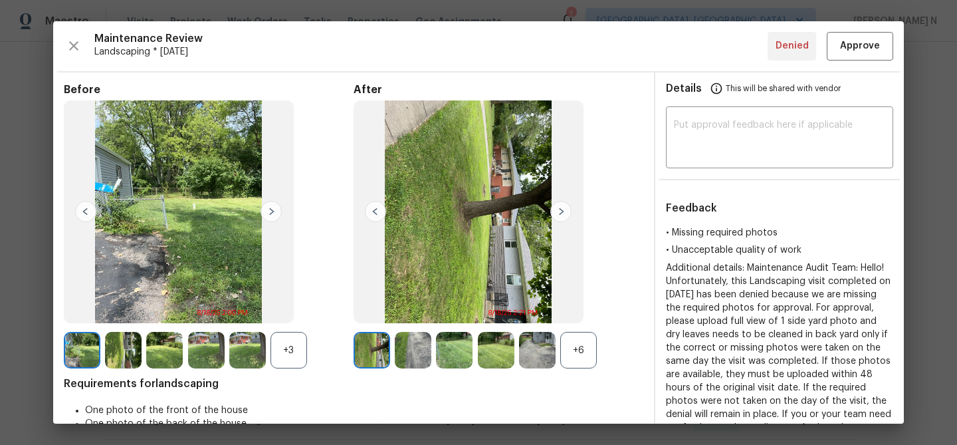
click at [582, 340] on div "+6" at bounding box center [578, 350] width 37 height 37
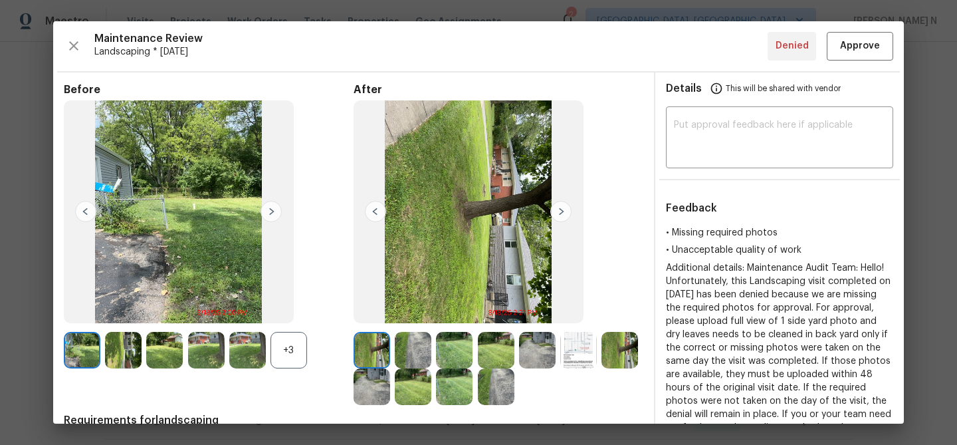
click at [287, 335] on div "+3" at bounding box center [289, 350] width 37 height 37
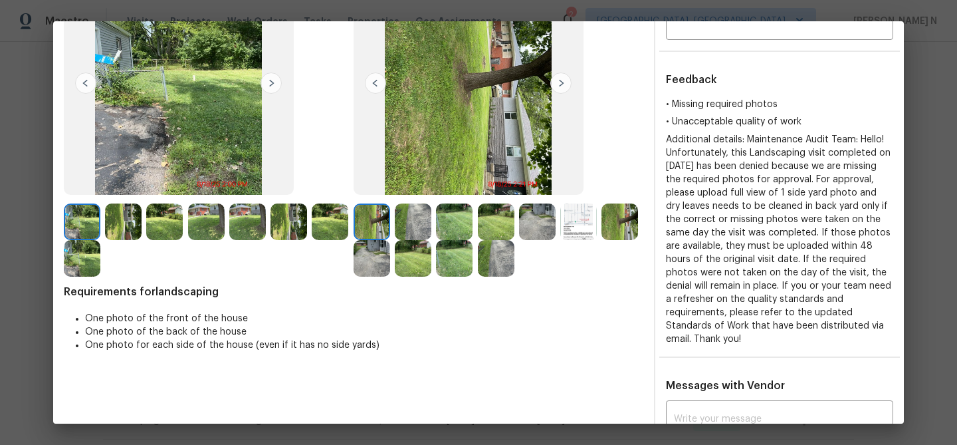
scroll to position [0, 0]
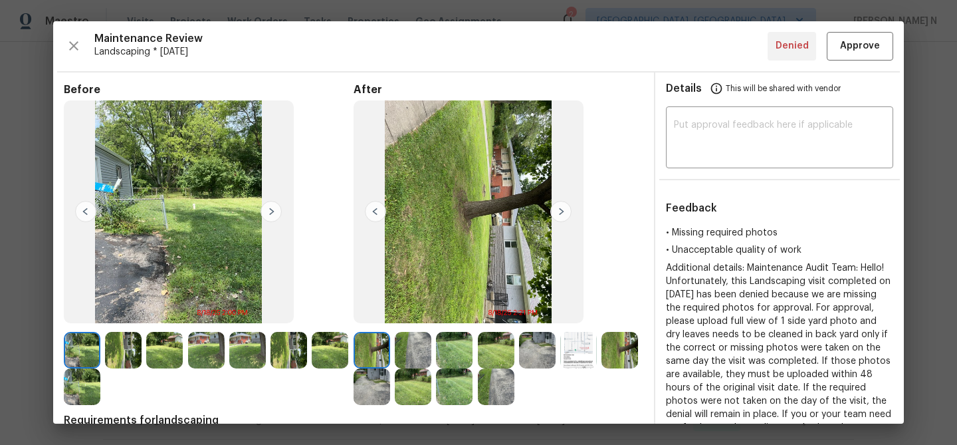
click at [119, 354] on img at bounding box center [123, 350] width 37 height 37
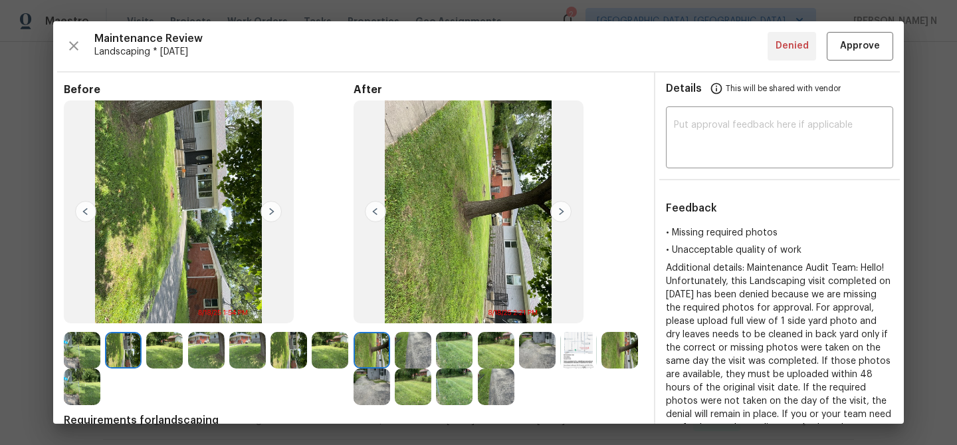
click at [194, 338] on img at bounding box center [206, 350] width 37 height 37
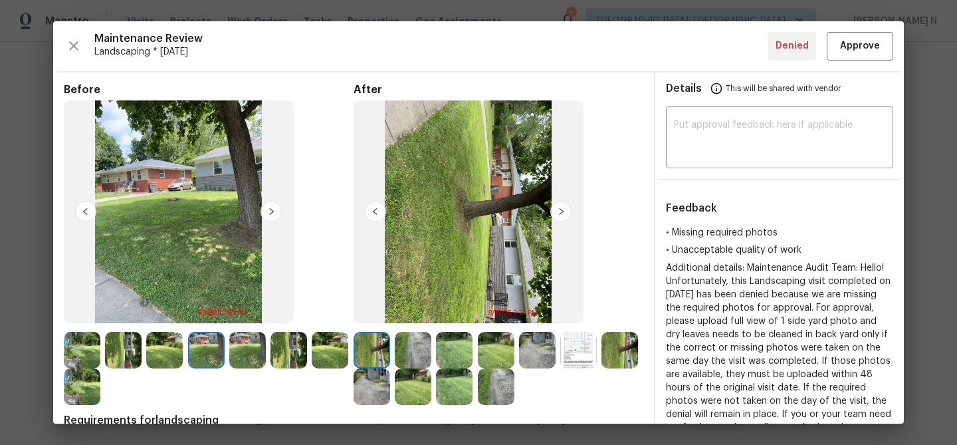
click at [243, 346] on img at bounding box center [247, 350] width 37 height 37
click at [537, 353] on img at bounding box center [537, 350] width 37 height 37
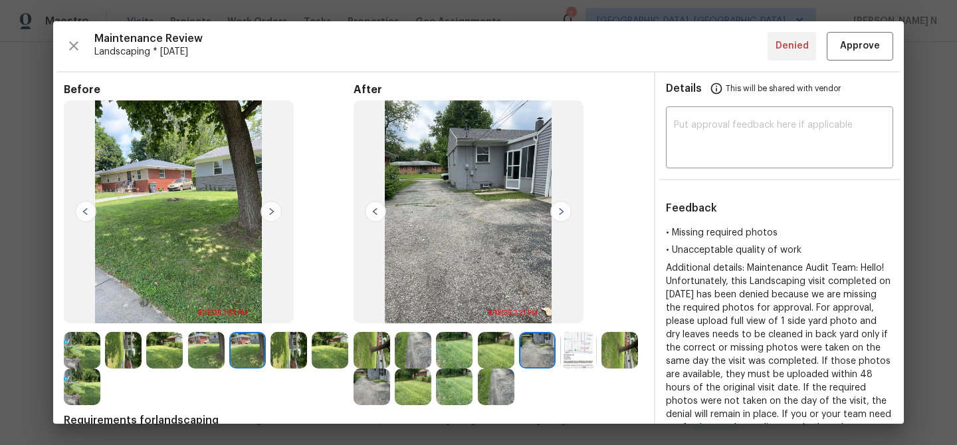
click at [501, 350] on img at bounding box center [496, 350] width 37 height 37
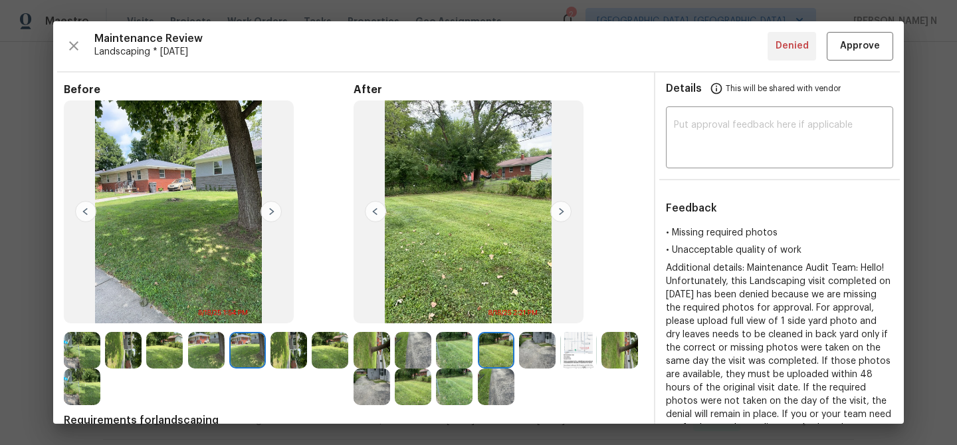
click at [451, 345] on img at bounding box center [454, 350] width 37 height 37
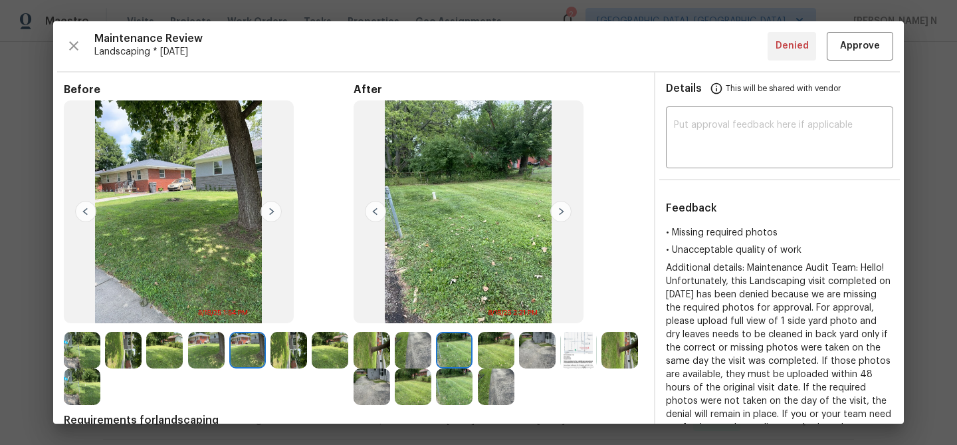
click at [404, 348] on img at bounding box center [413, 350] width 37 height 37
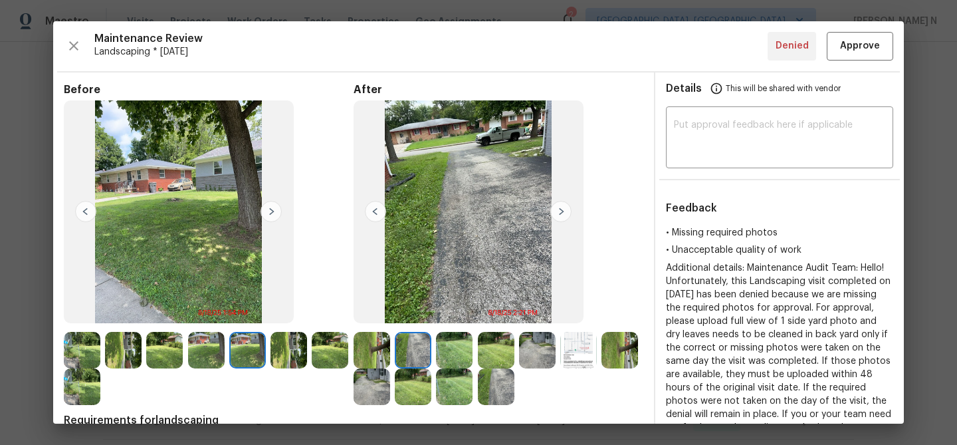
click at [366, 347] on img at bounding box center [372, 350] width 37 height 37
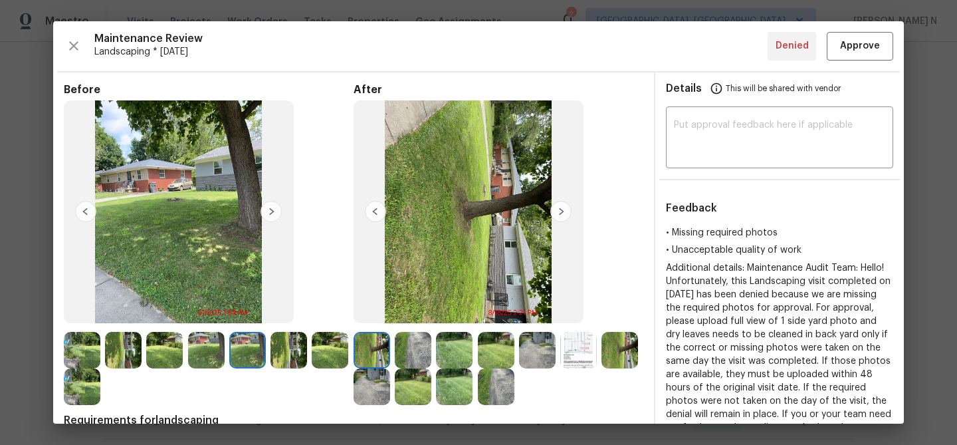
click at [420, 388] on img at bounding box center [413, 386] width 37 height 37
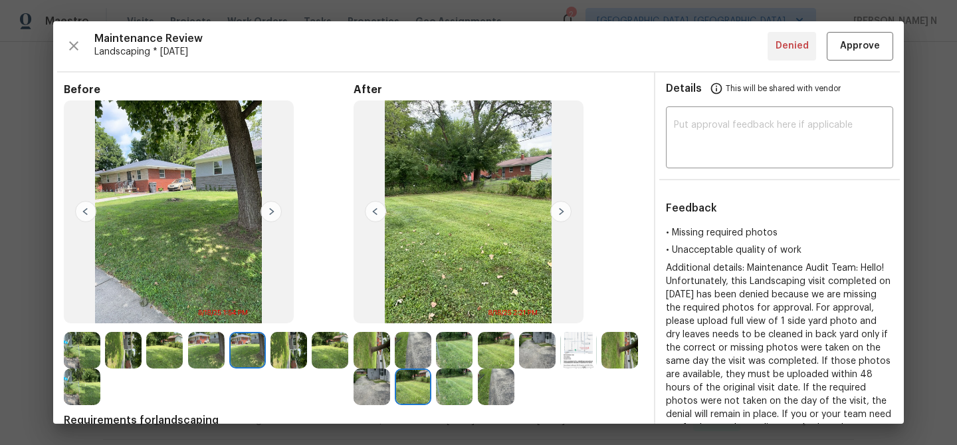
click at [461, 387] on img at bounding box center [454, 386] width 37 height 37
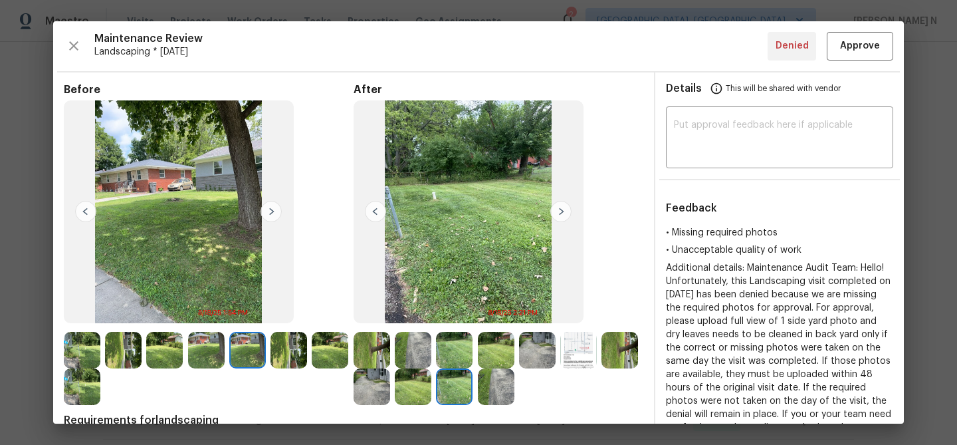
click at [498, 390] on img at bounding box center [496, 386] width 37 height 37
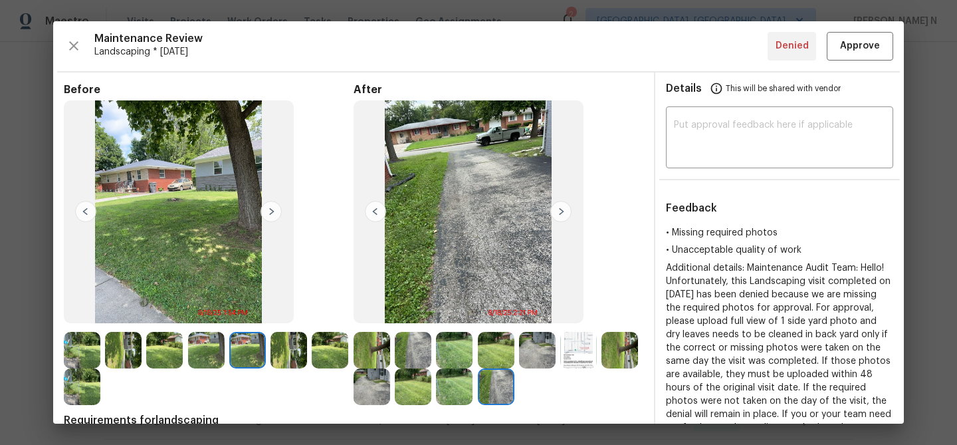
click at [603, 350] on img at bounding box center [620, 350] width 37 height 37
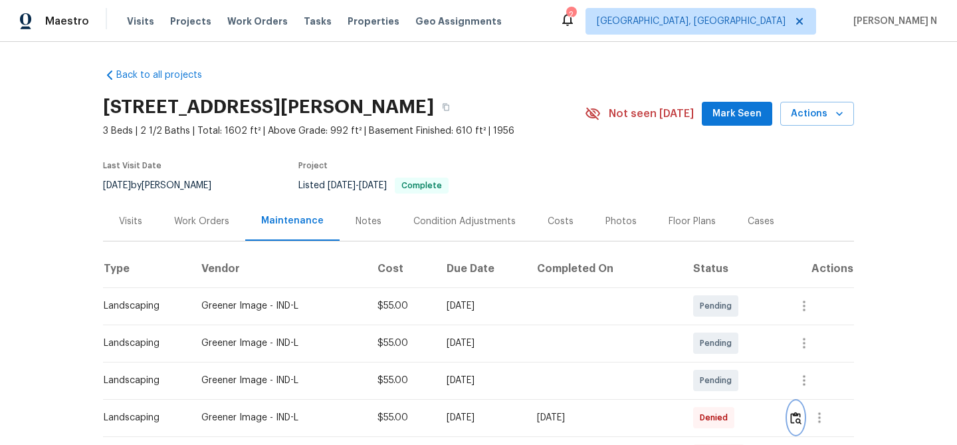
scroll to position [74, 0]
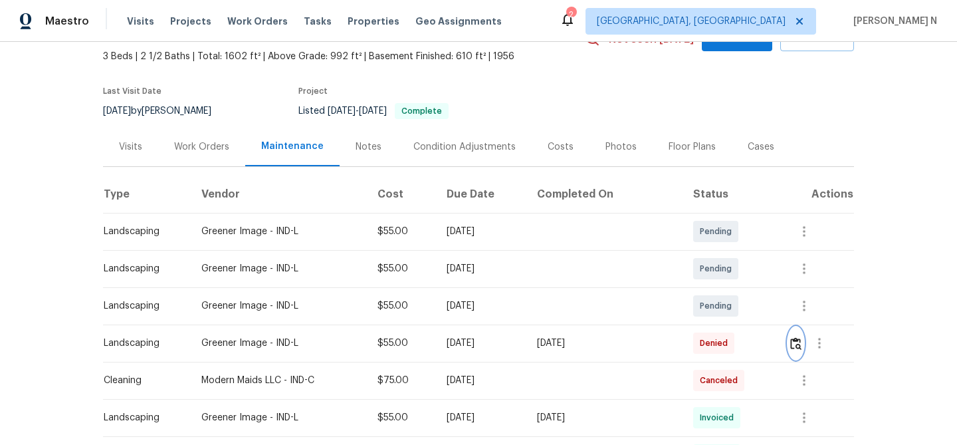
click at [795, 352] on button "button" at bounding box center [795, 343] width 15 height 32
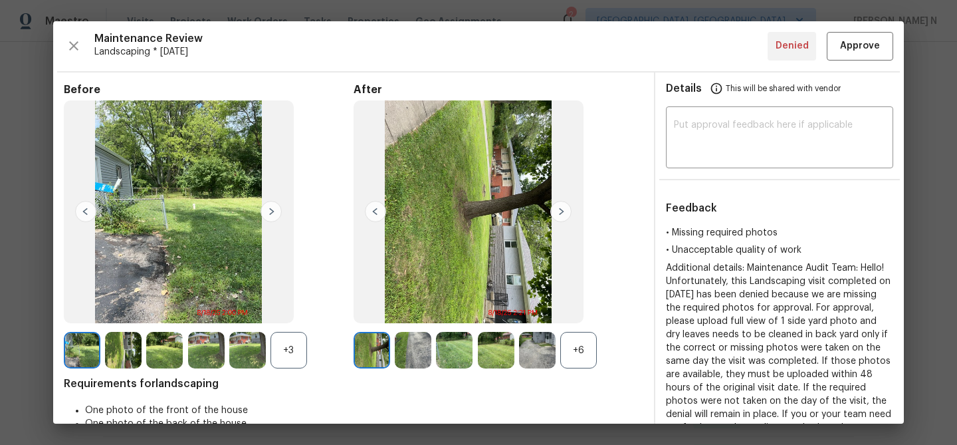
click at [572, 342] on div "+6" at bounding box center [578, 350] width 37 height 37
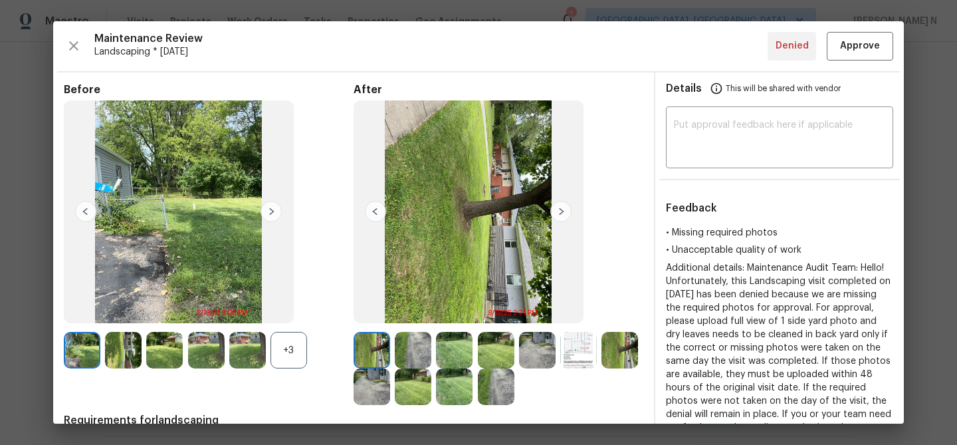
click at [287, 351] on div "+3" at bounding box center [289, 350] width 37 height 37
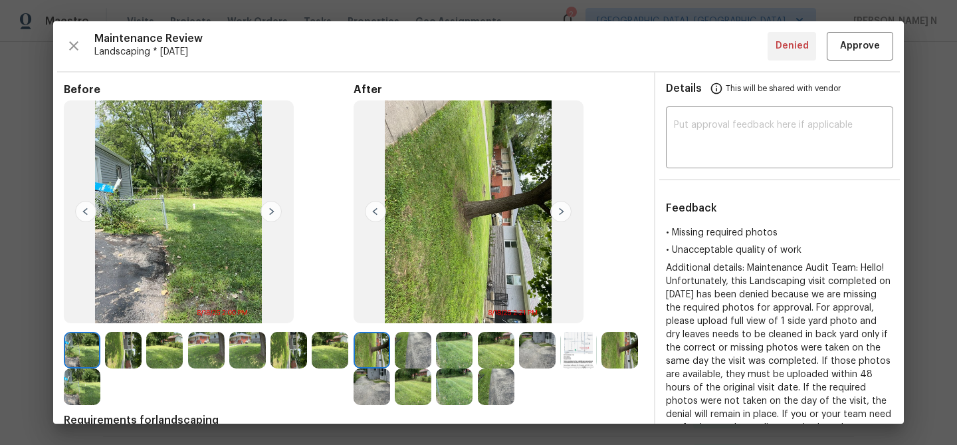
click at [126, 351] on img at bounding box center [123, 350] width 37 height 37
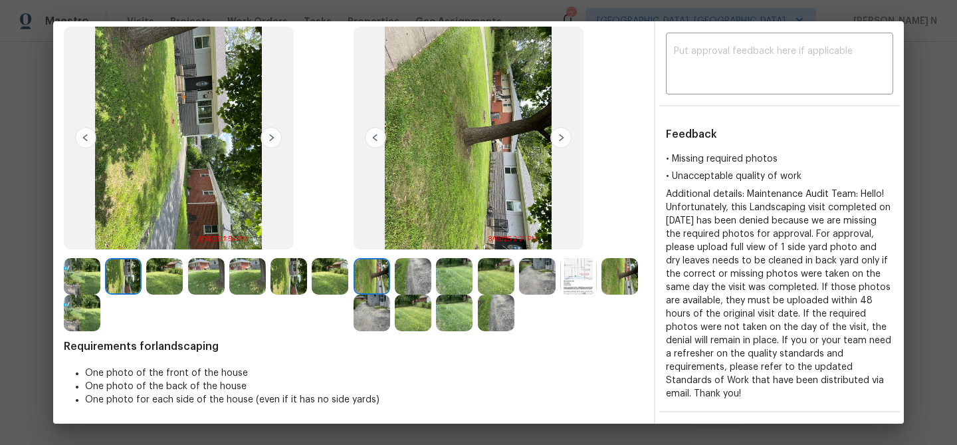
scroll to position [40, 0]
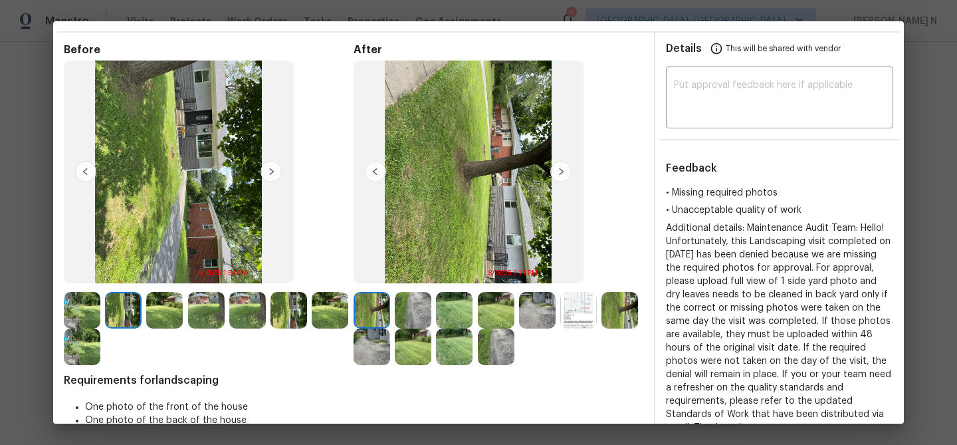
click at [420, 304] on img at bounding box center [413, 310] width 37 height 37
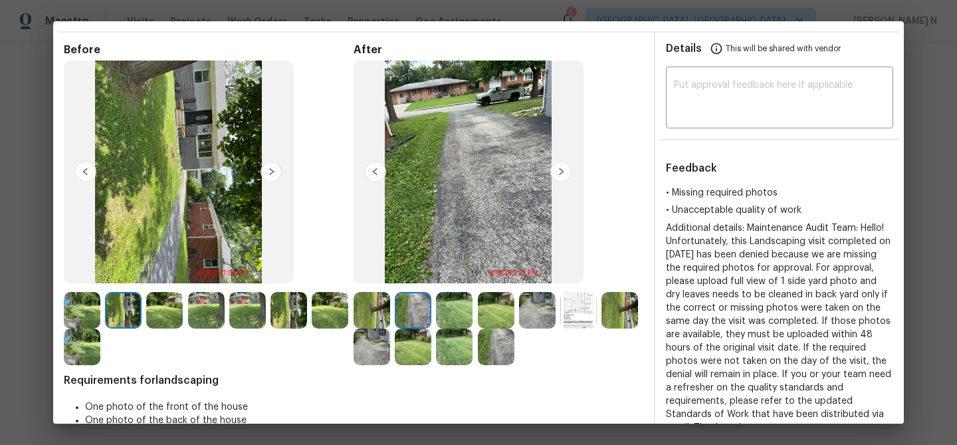
click at [453, 320] on img at bounding box center [454, 310] width 37 height 37
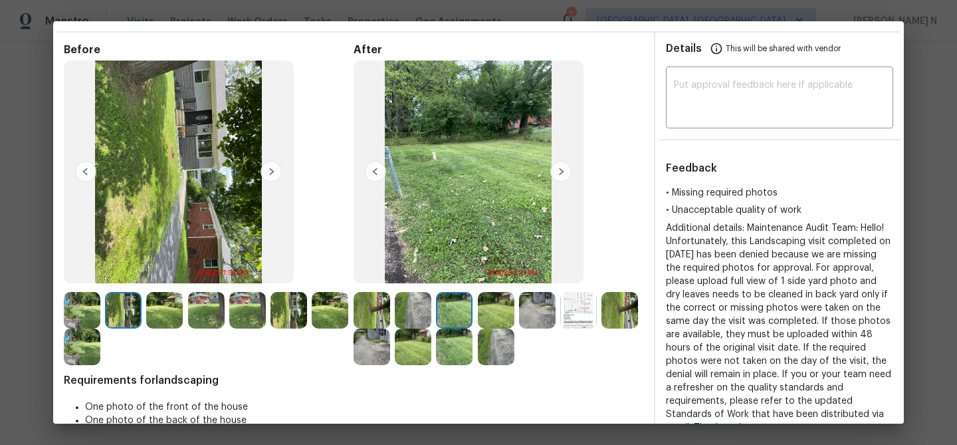
click at [502, 306] on img at bounding box center [496, 310] width 37 height 37
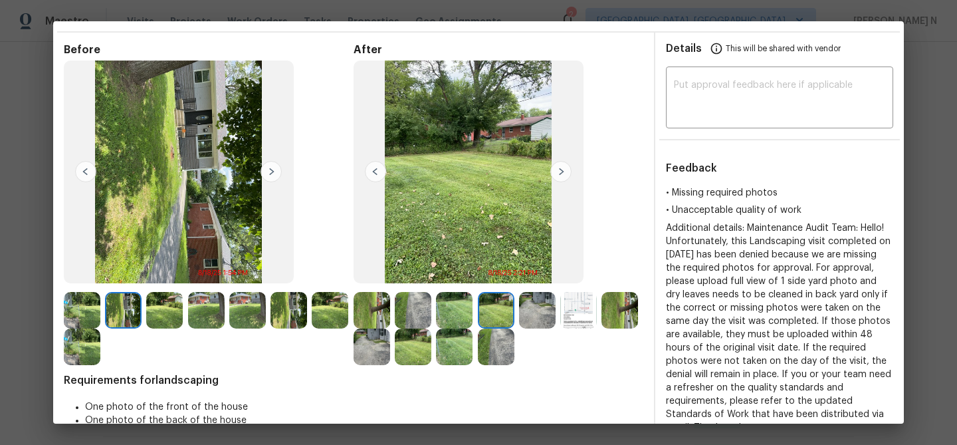
click at [533, 304] on img at bounding box center [537, 310] width 37 height 37
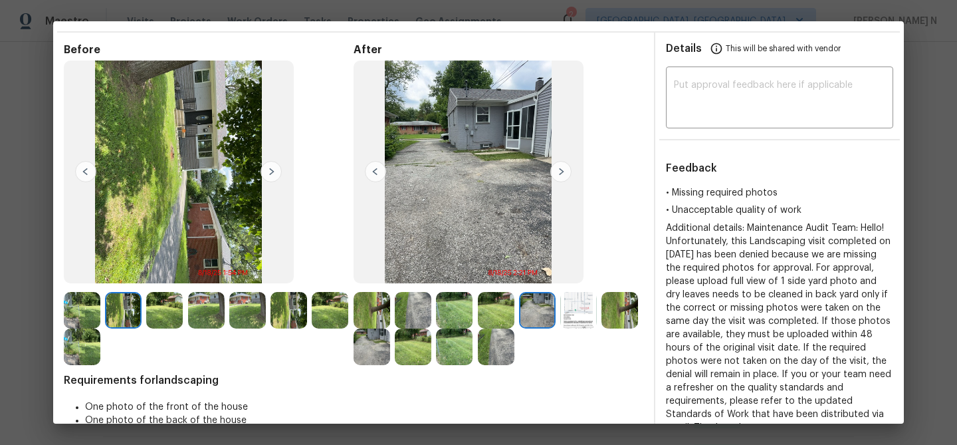
click at [577, 308] on img at bounding box center [578, 310] width 37 height 37
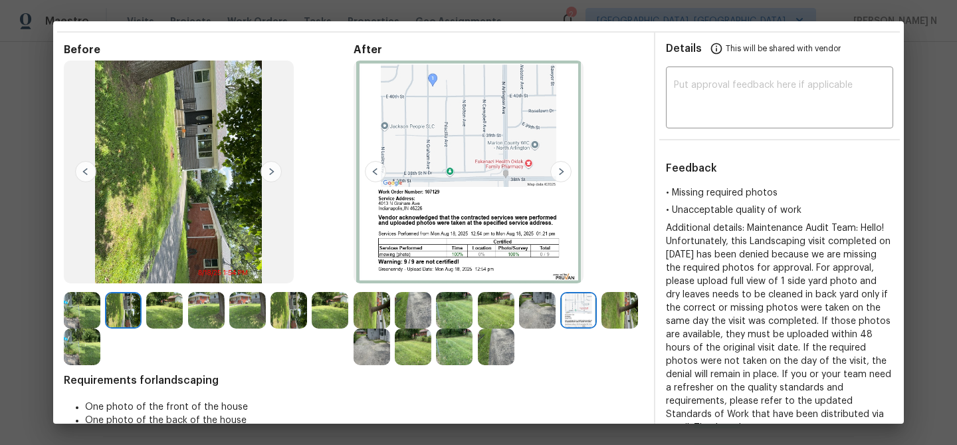
click at [607, 316] on img at bounding box center [620, 310] width 37 height 37
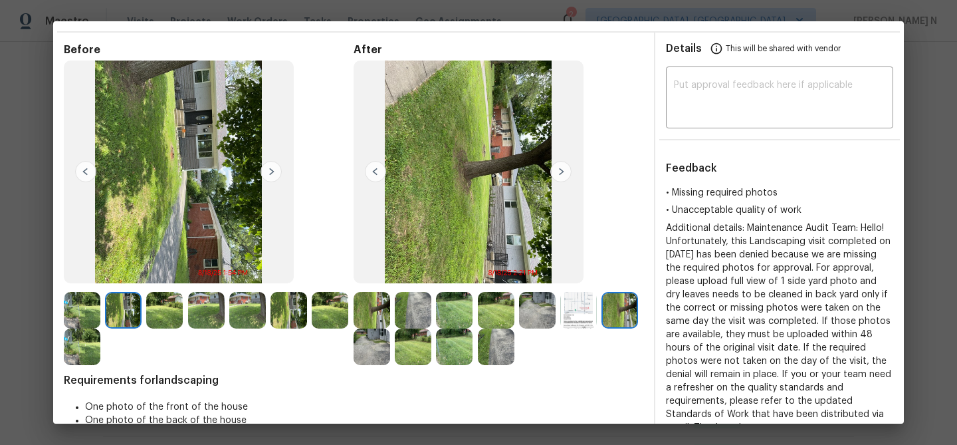
click at [360, 356] on img at bounding box center [372, 346] width 37 height 37
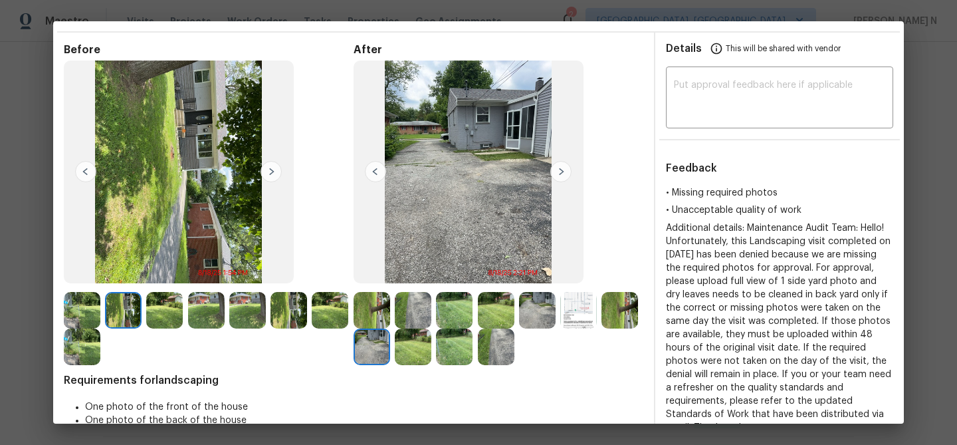
click at [397, 351] on img at bounding box center [413, 346] width 37 height 37
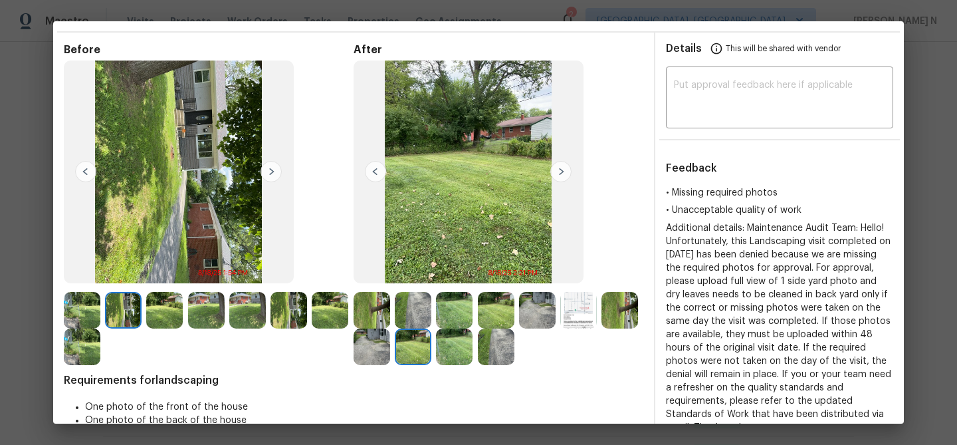
click at [351, 349] on div at bounding box center [209, 328] width 290 height 73
click at [356, 349] on img at bounding box center [372, 346] width 37 height 37
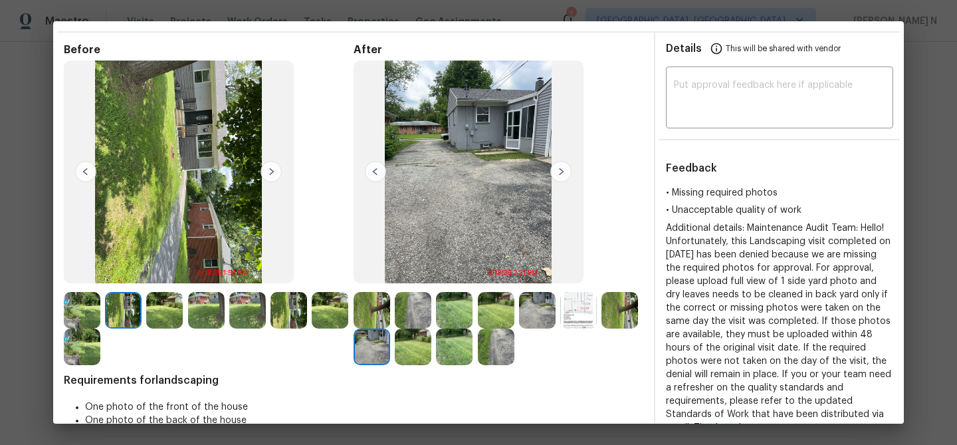
click at [407, 349] on img at bounding box center [413, 346] width 37 height 37
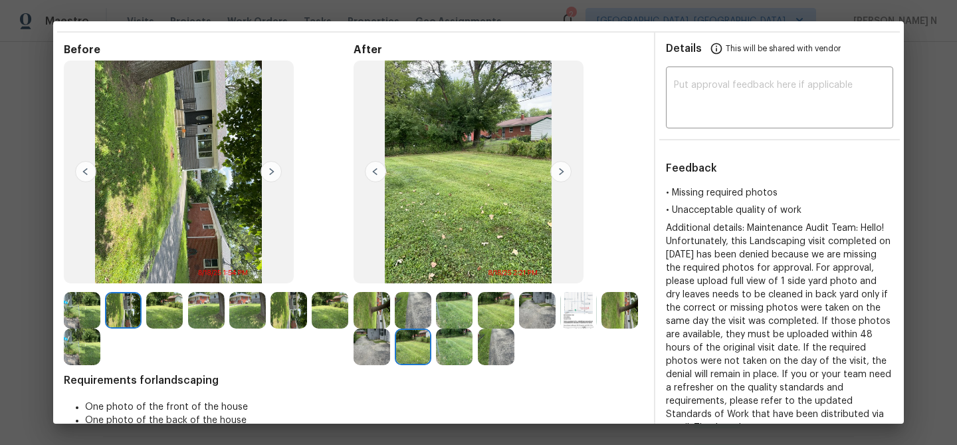
click at [452, 348] on img at bounding box center [454, 346] width 37 height 37
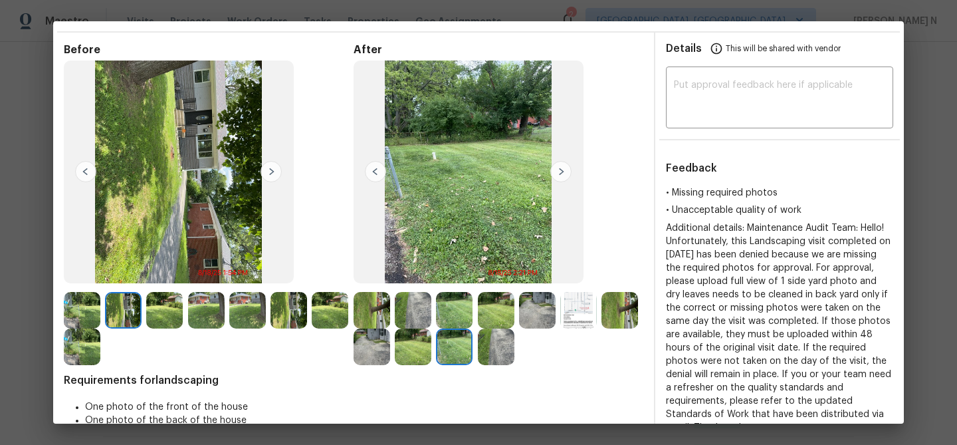
click at [488, 360] on img at bounding box center [496, 346] width 37 height 37
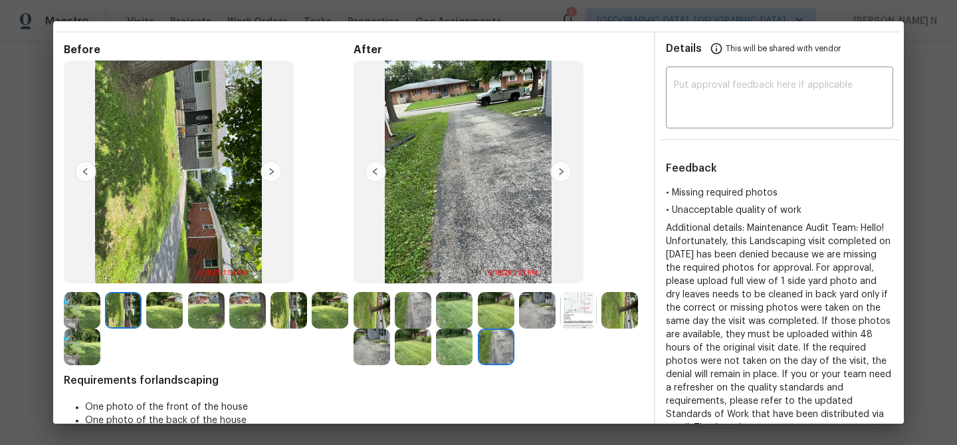
click at [509, 317] on img at bounding box center [496, 310] width 37 height 37
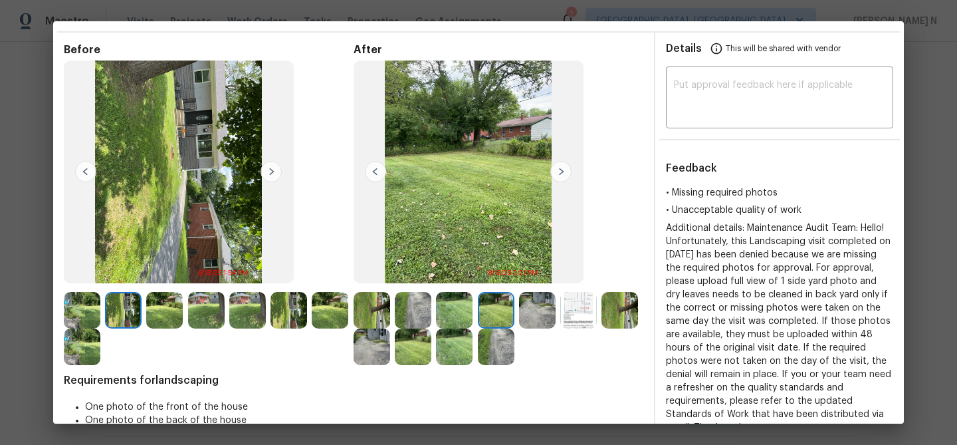
click at [456, 317] on img at bounding box center [454, 310] width 37 height 37
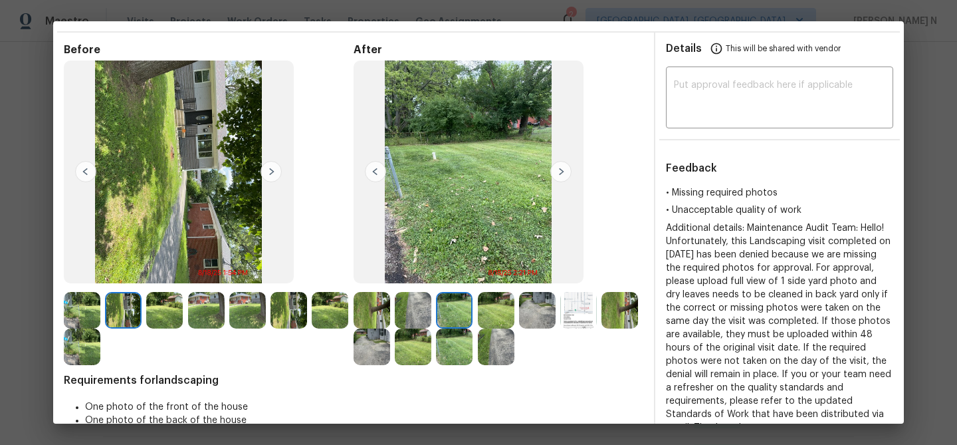
click at [462, 352] on img at bounding box center [454, 346] width 37 height 37
click at [427, 340] on img at bounding box center [413, 346] width 37 height 37
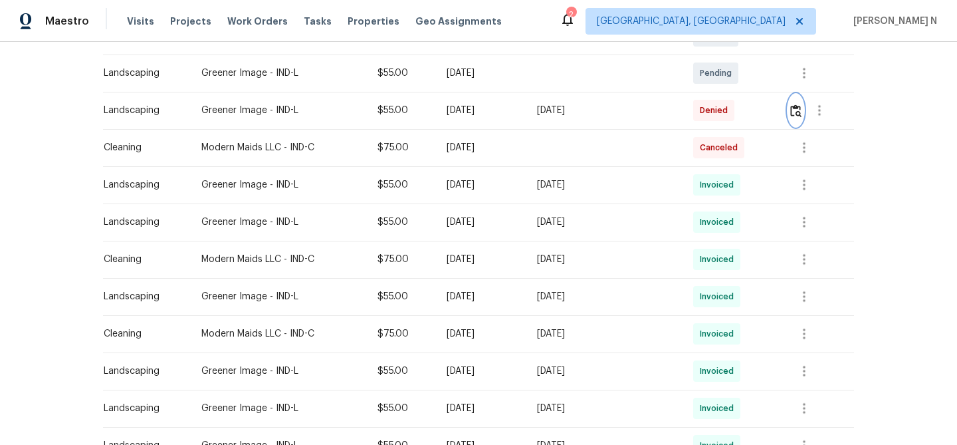
scroll to position [351, 0]
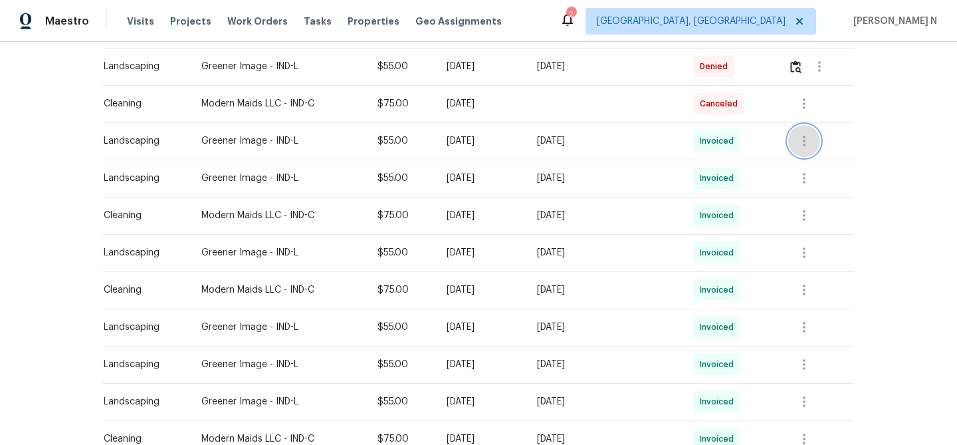
click at [792, 140] on button "button" at bounding box center [804, 141] width 32 height 32
click at [816, 166] on li "View details" at bounding box center [836, 163] width 93 height 22
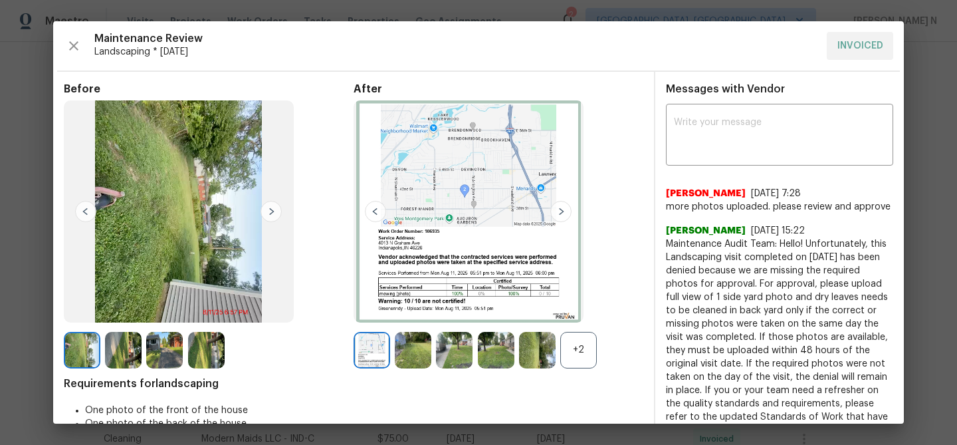
click at [580, 340] on div "+2" at bounding box center [578, 350] width 37 height 37
click at [374, 355] on img at bounding box center [372, 350] width 37 height 37
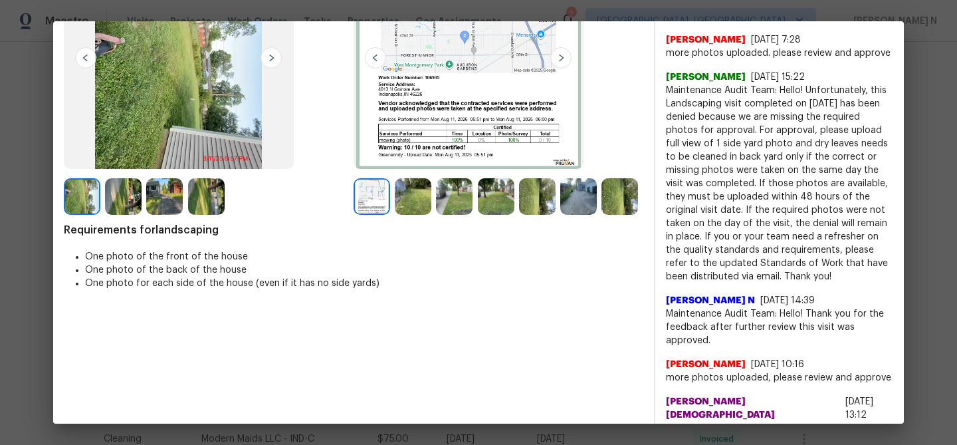
click at [423, 201] on img at bounding box center [413, 196] width 37 height 37
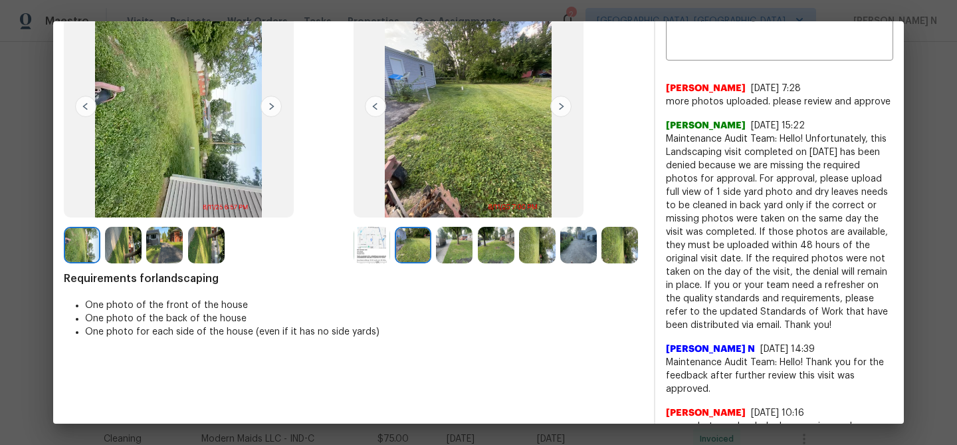
scroll to position [62, 0]
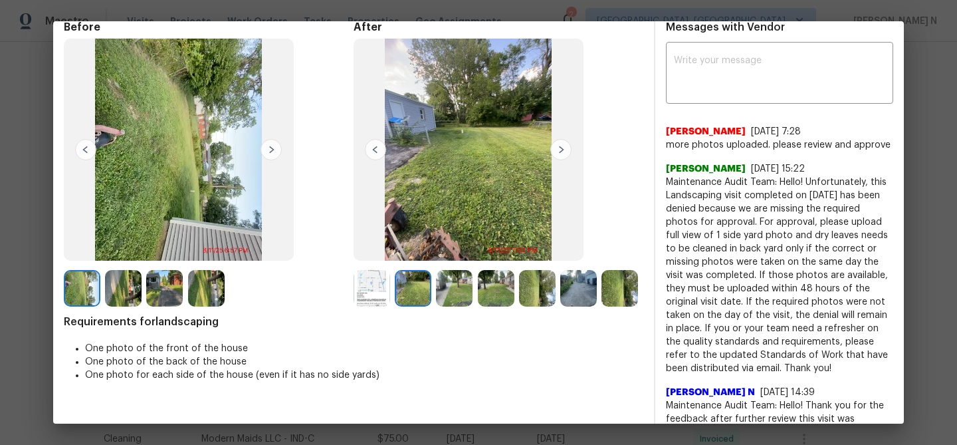
click at [462, 288] on img at bounding box center [454, 288] width 37 height 37
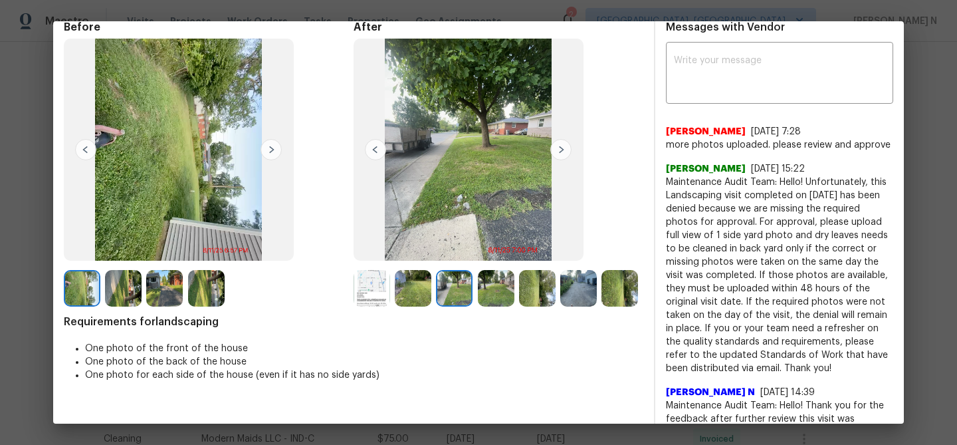
click at [507, 296] on img at bounding box center [496, 288] width 37 height 37
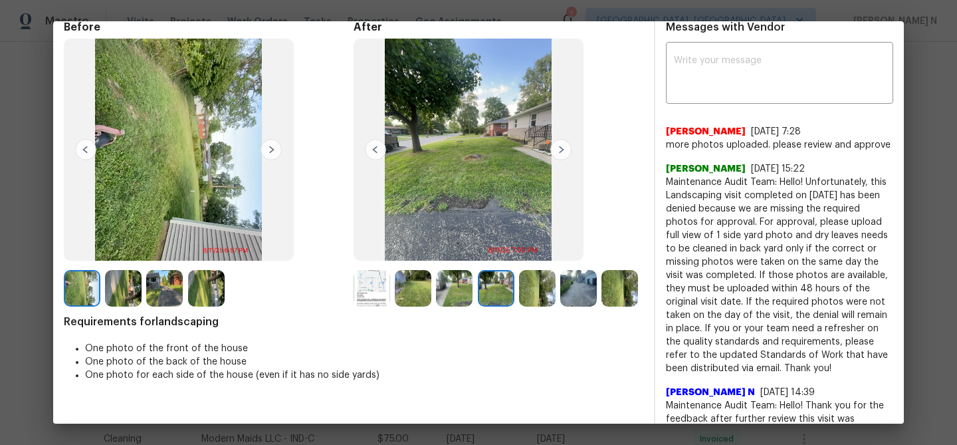
click at [532, 296] on img at bounding box center [537, 288] width 37 height 37
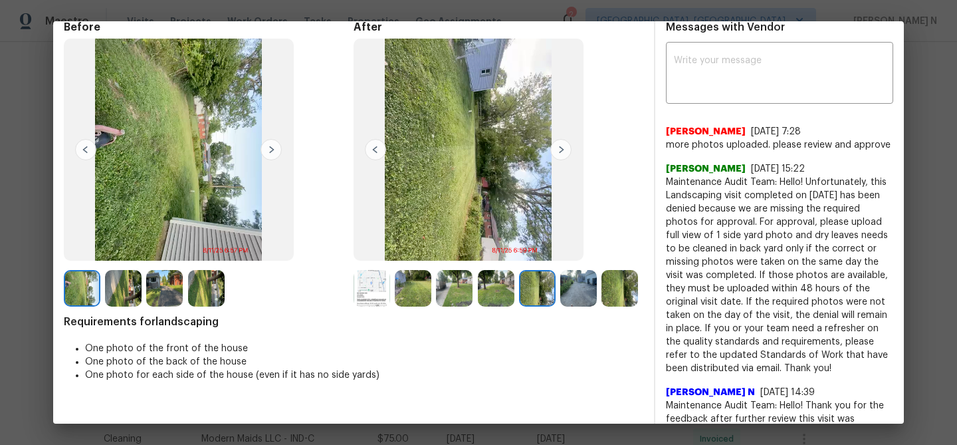
click at [574, 296] on img at bounding box center [578, 288] width 37 height 37
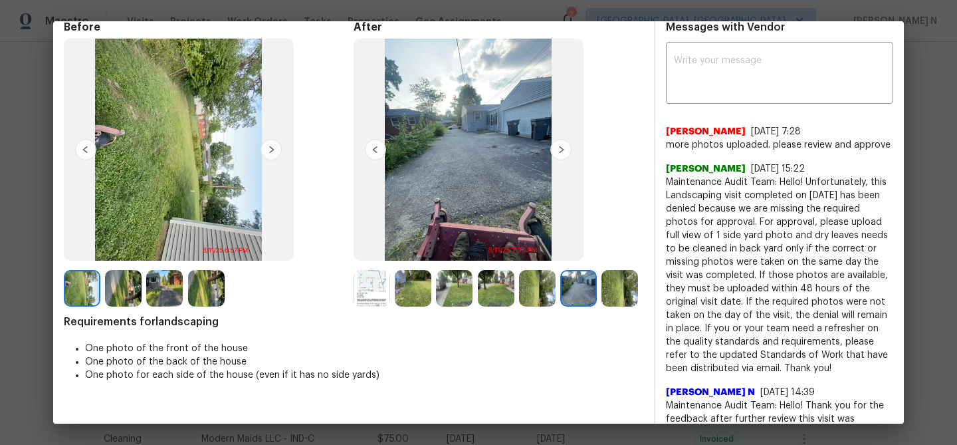
click at [626, 289] on img at bounding box center [620, 288] width 37 height 37
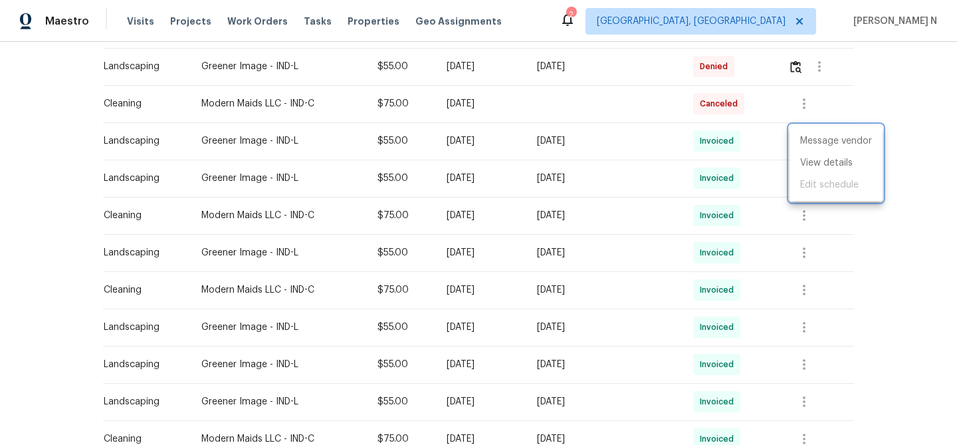
click at [795, 73] on div at bounding box center [478, 222] width 957 height 445
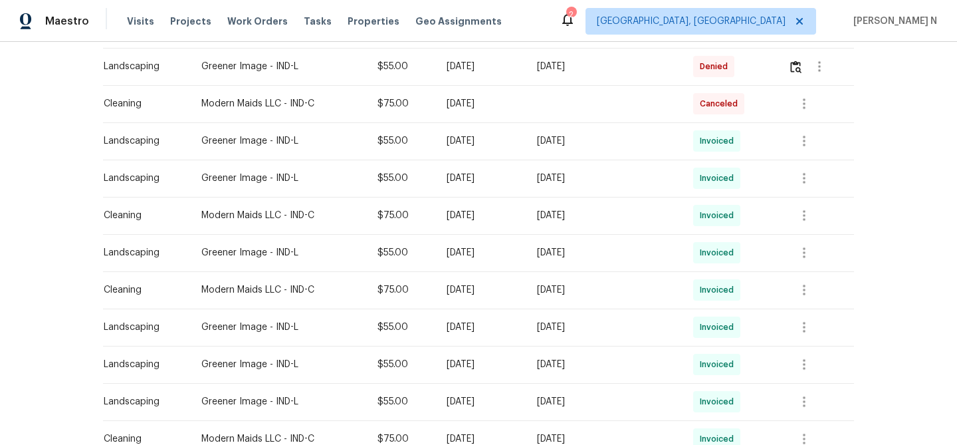
click at [789, 73] on div at bounding box center [820, 67] width 65 height 32
click at [799, 71] on img "button" at bounding box center [795, 66] width 11 height 13
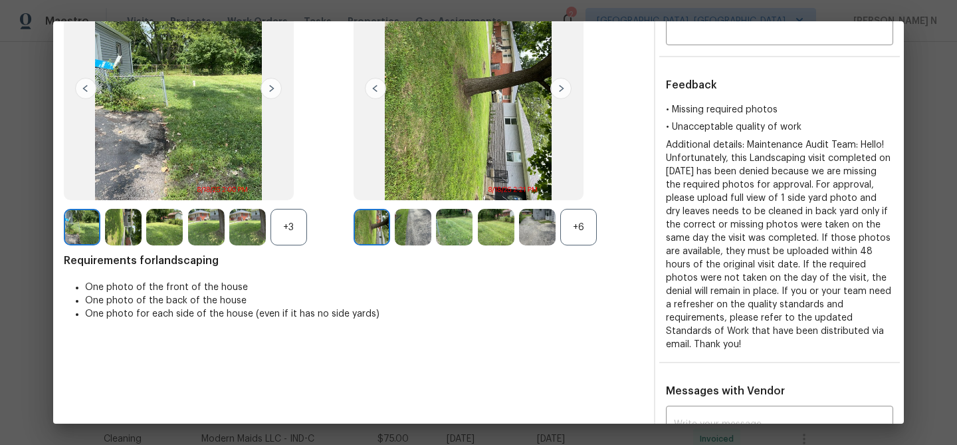
scroll to position [105, 0]
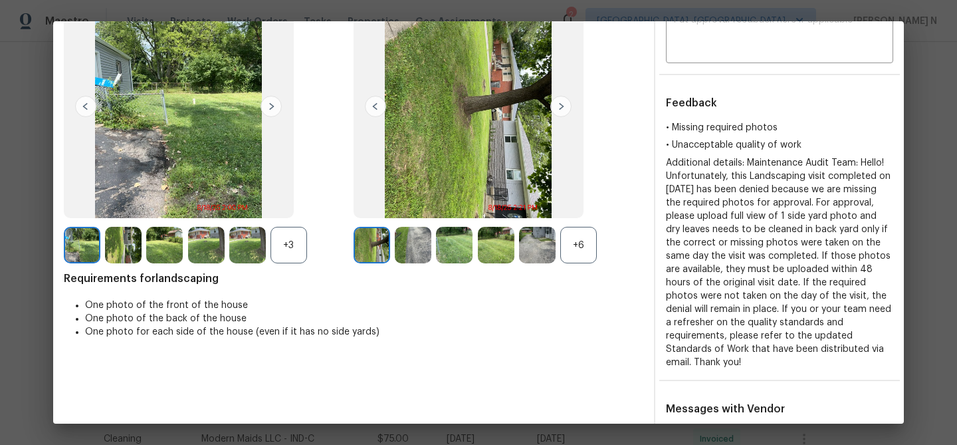
click at [581, 241] on div "+6" at bounding box center [578, 245] width 37 height 37
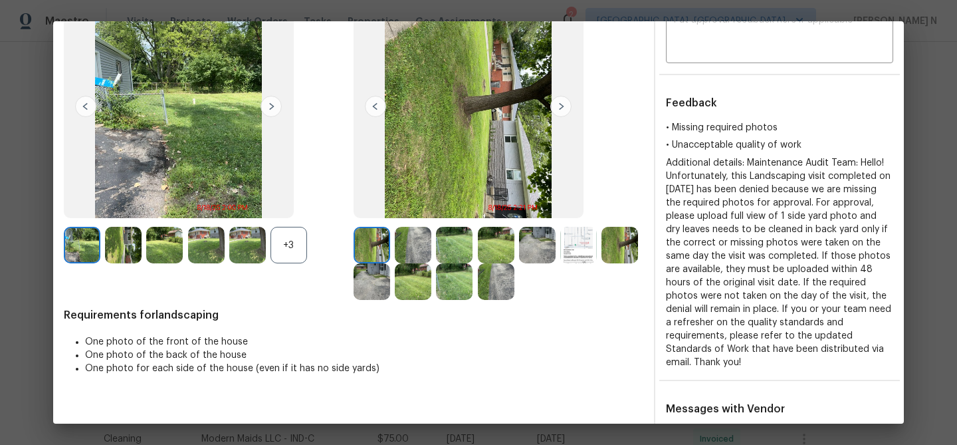
click at [283, 247] on div "+3" at bounding box center [289, 245] width 37 height 37
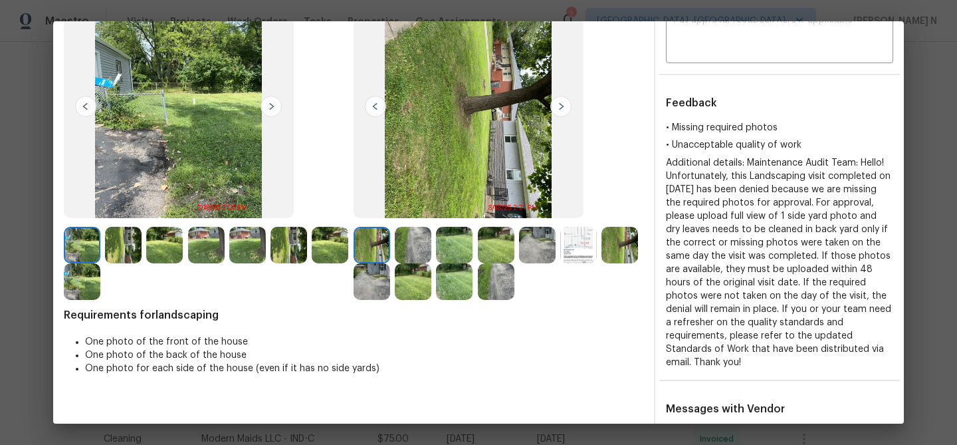
click at [464, 280] on img at bounding box center [454, 281] width 37 height 37
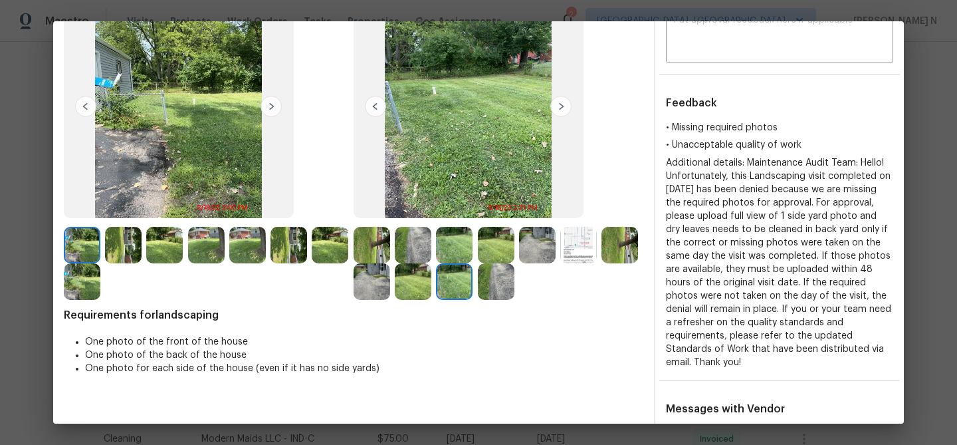
click at [414, 288] on img at bounding box center [413, 281] width 37 height 37
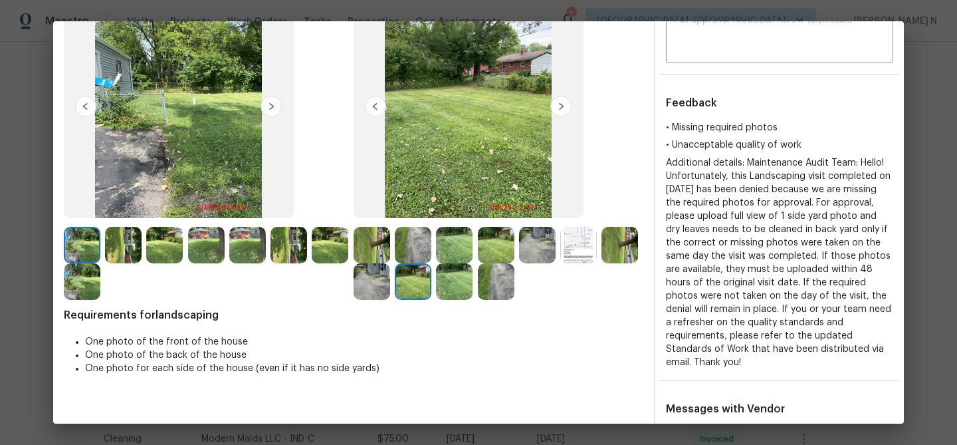
click at [481, 247] on img at bounding box center [496, 245] width 37 height 37
click at [465, 254] on img at bounding box center [454, 245] width 37 height 37
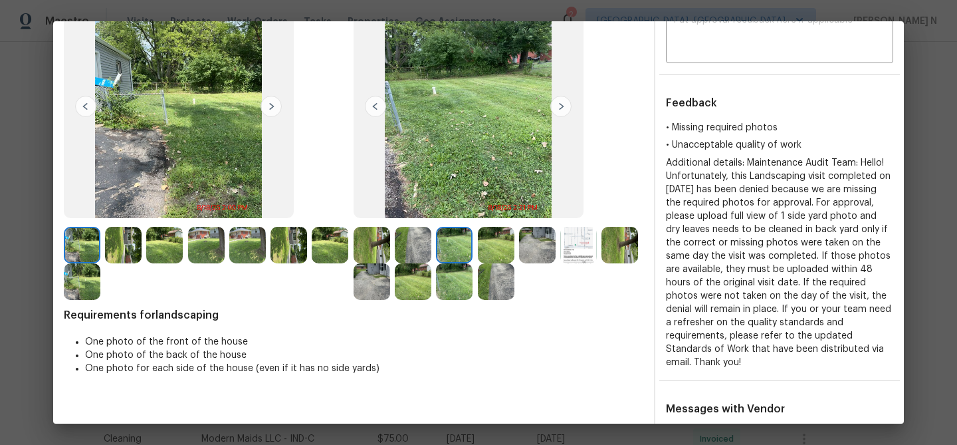
click at [483, 245] on img at bounding box center [496, 245] width 37 height 37
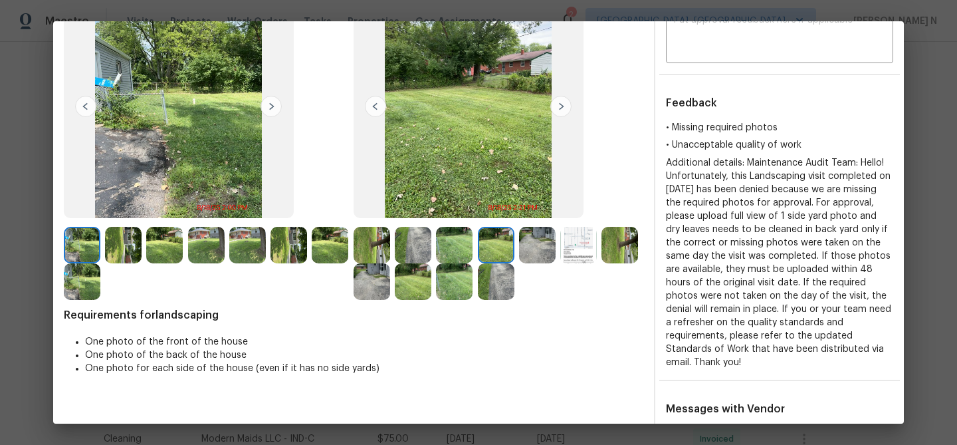
click at [443, 291] on img at bounding box center [454, 281] width 37 height 37
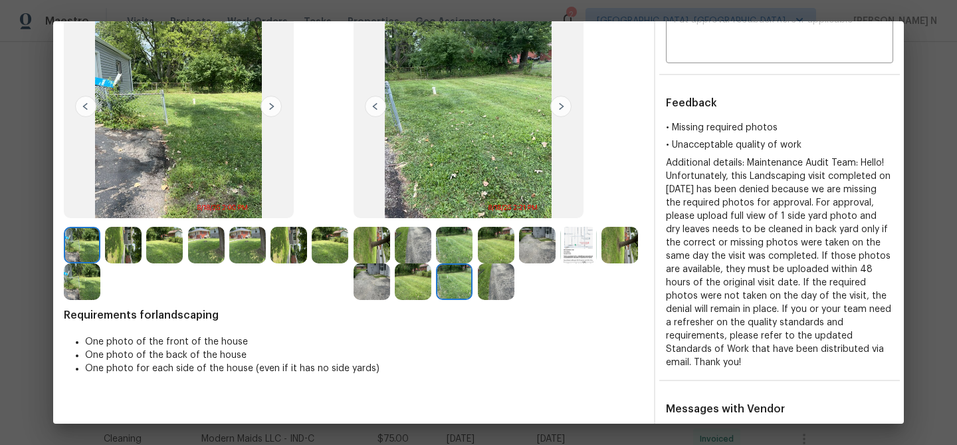
click at [420, 288] on img at bounding box center [413, 281] width 37 height 37
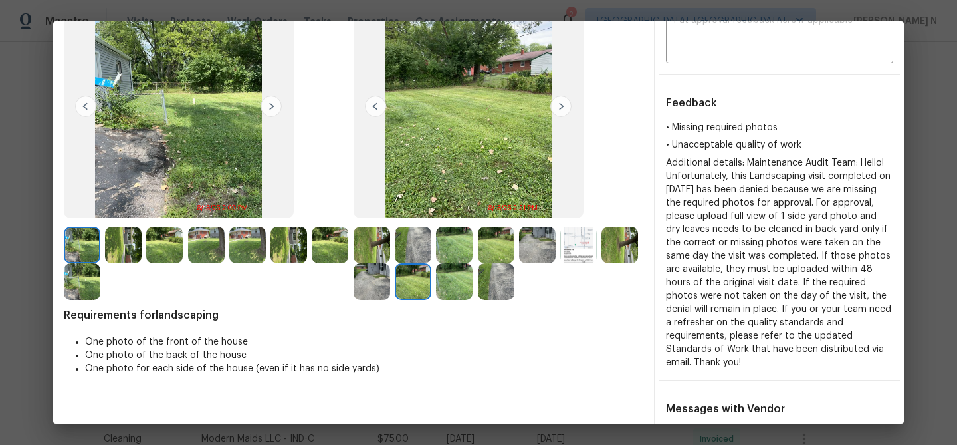
click at [366, 269] on img at bounding box center [372, 281] width 37 height 37
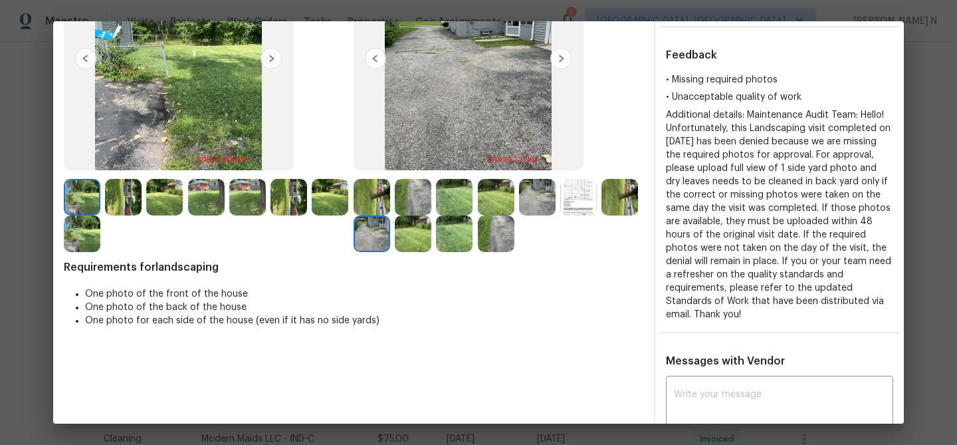
scroll to position [261, 0]
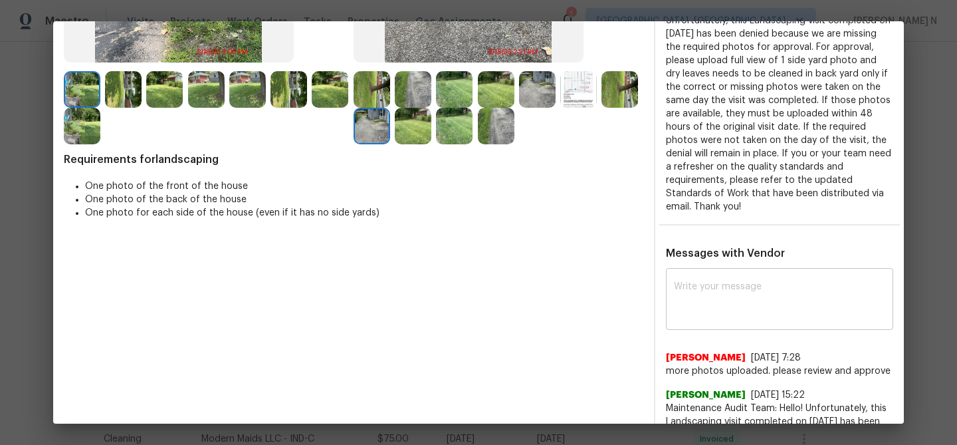
click at [751, 291] on textarea at bounding box center [779, 300] width 211 height 37
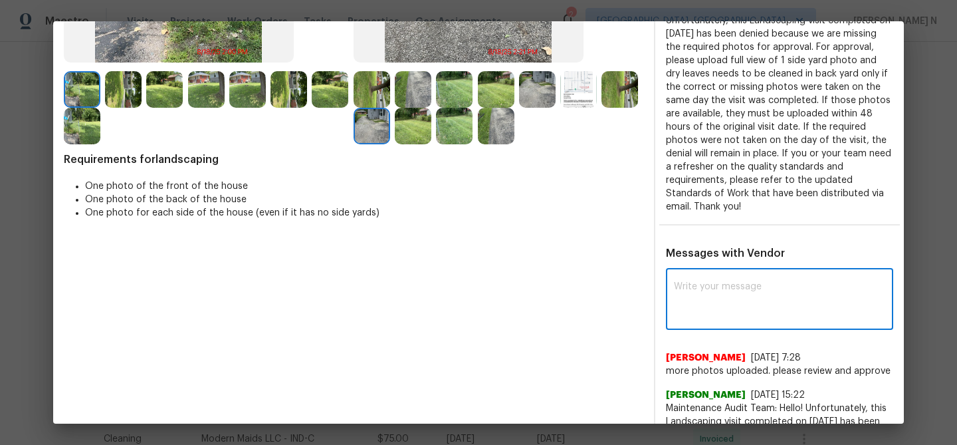
paste textarea "Maintenance Audit Team: Hello! Thank you for the feedback after further review …"
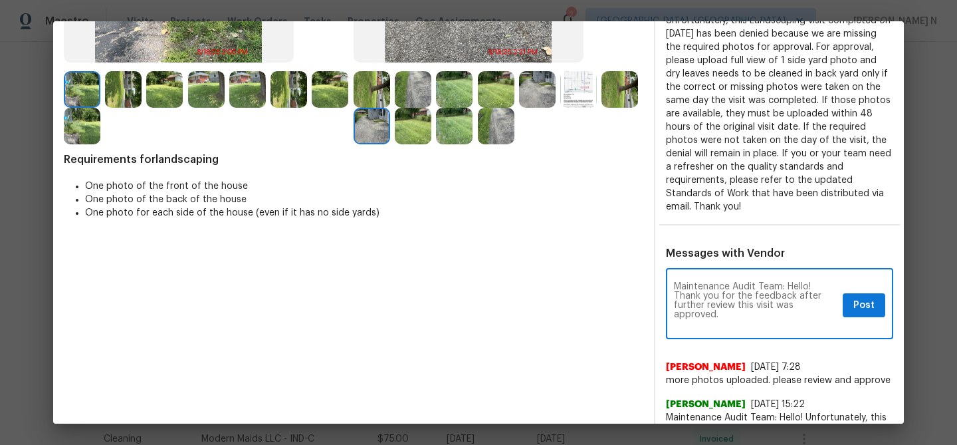
scroll to position [0, 0]
type textarea "Maintenance Audit Team: Hello! Thank you for the feedback after further review …"
click at [876, 300] on button "Post" at bounding box center [864, 305] width 43 height 25
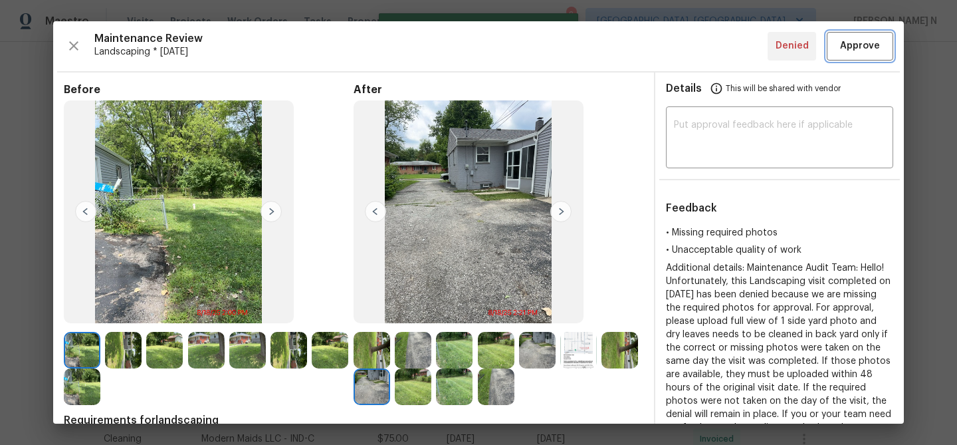
click at [862, 37] on button "Approve" at bounding box center [860, 46] width 66 height 29
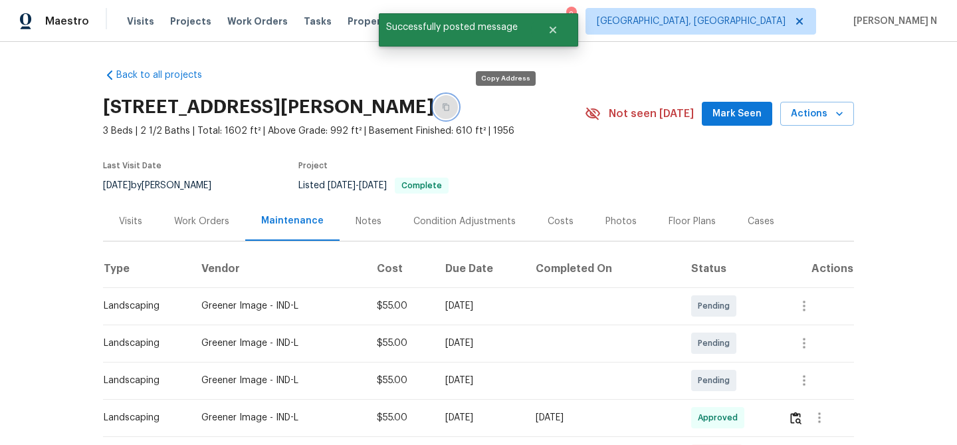
click at [458, 106] on button "button" at bounding box center [446, 107] width 24 height 24
click at [450, 108] on icon "button" at bounding box center [446, 107] width 8 height 8
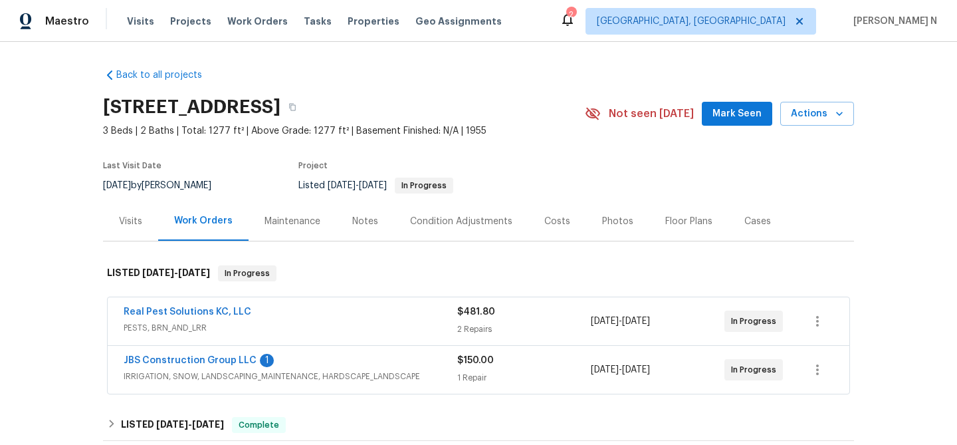
click at [289, 221] on div "Maintenance" at bounding box center [293, 221] width 56 height 13
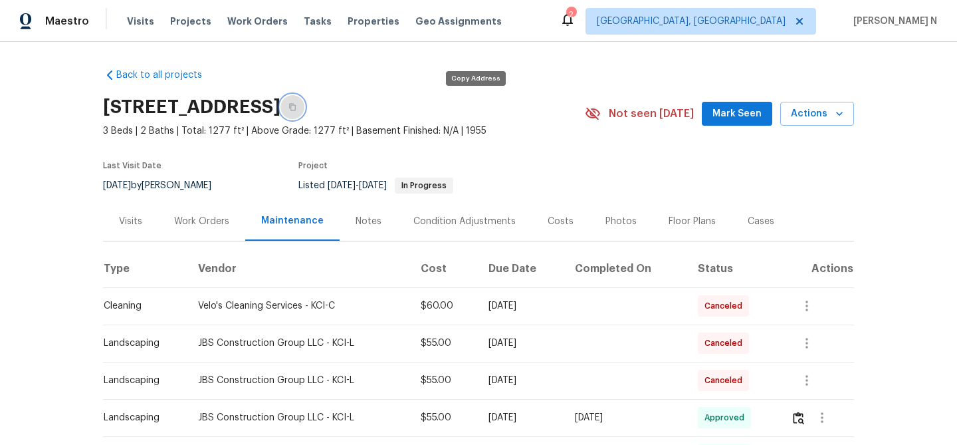
click at [304, 98] on button "button" at bounding box center [293, 107] width 24 height 24
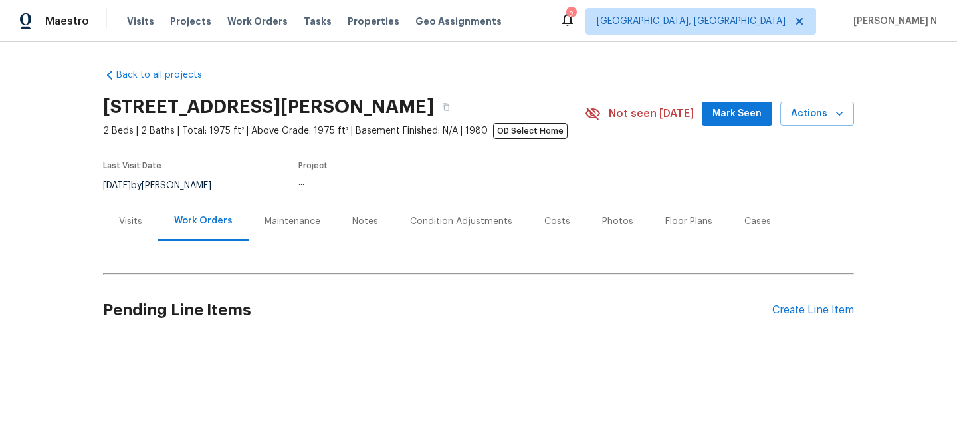
click at [255, 223] on div "Maintenance" at bounding box center [293, 220] width 88 height 39
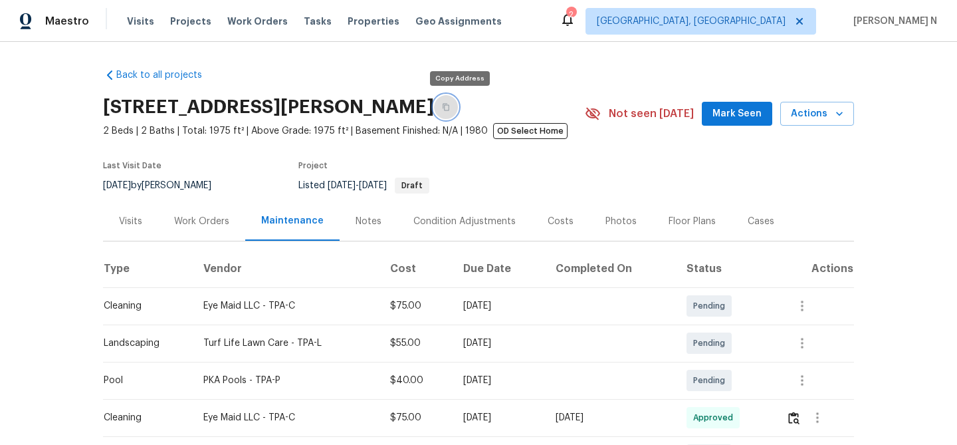
click at [455, 98] on button "button" at bounding box center [446, 107] width 24 height 24
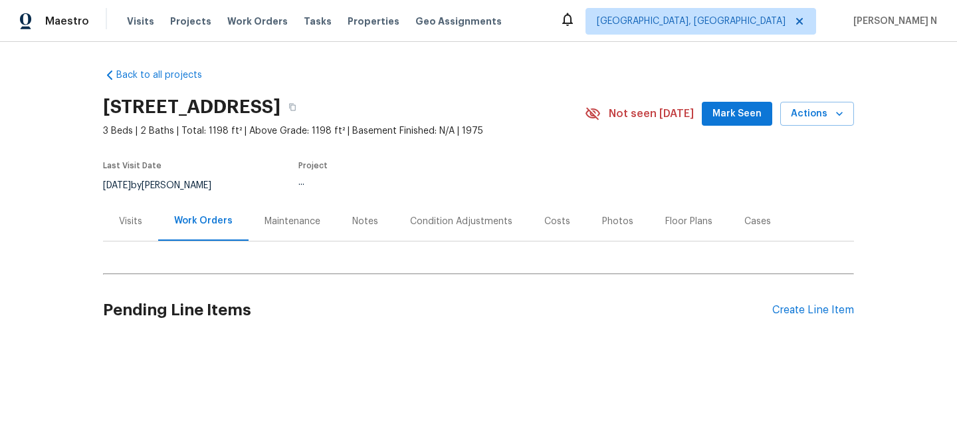
click at [274, 230] on div "Maintenance" at bounding box center [293, 220] width 88 height 39
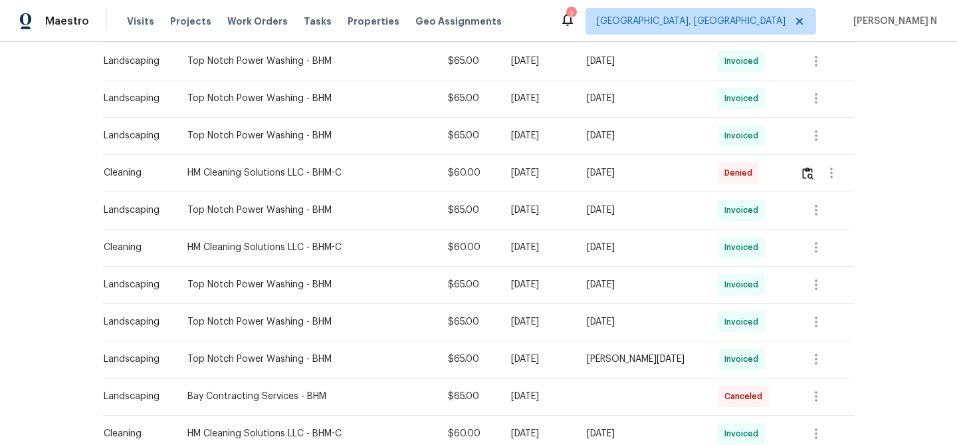
scroll to position [589, 0]
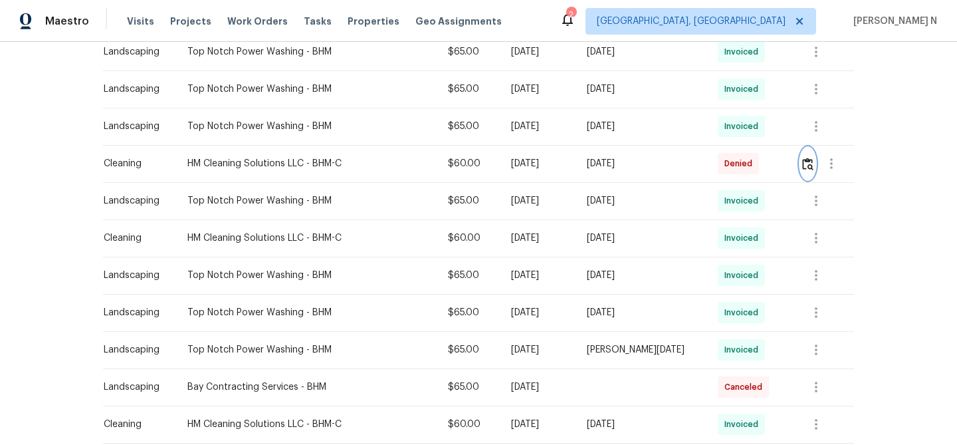
click at [812, 164] on img "button" at bounding box center [807, 164] width 11 height 13
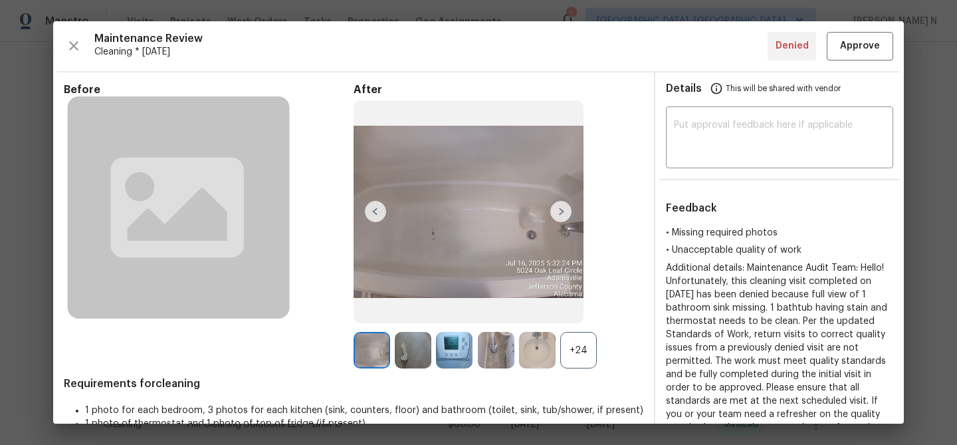
click at [594, 337] on div "+24" at bounding box center [578, 350] width 37 height 37
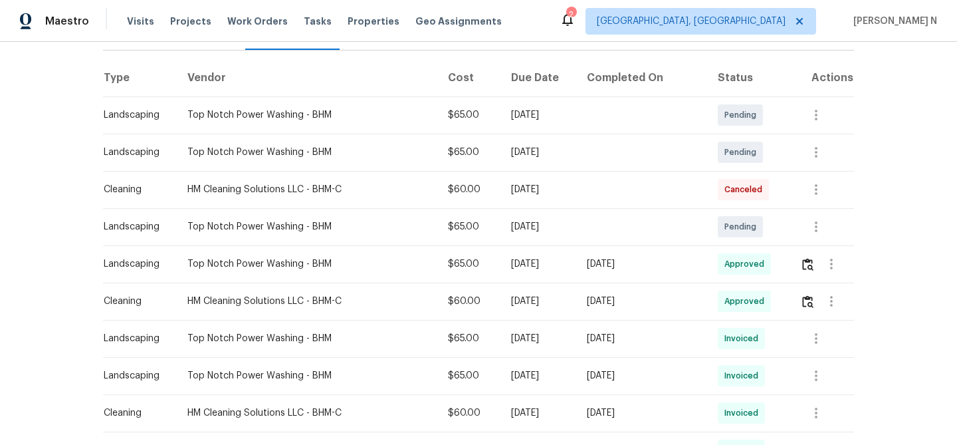
scroll to position [0, 0]
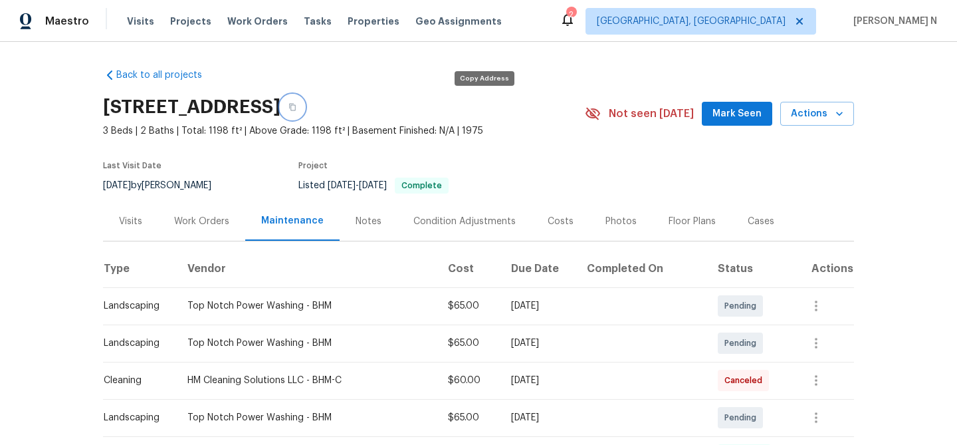
click at [304, 105] on button "button" at bounding box center [293, 107] width 24 height 24
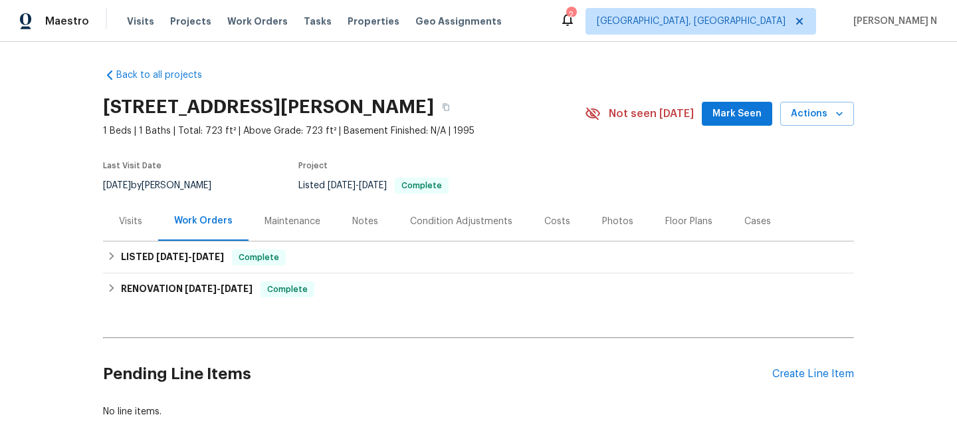
click at [283, 224] on div "Maintenance" at bounding box center [293, 221] width 56 height 13
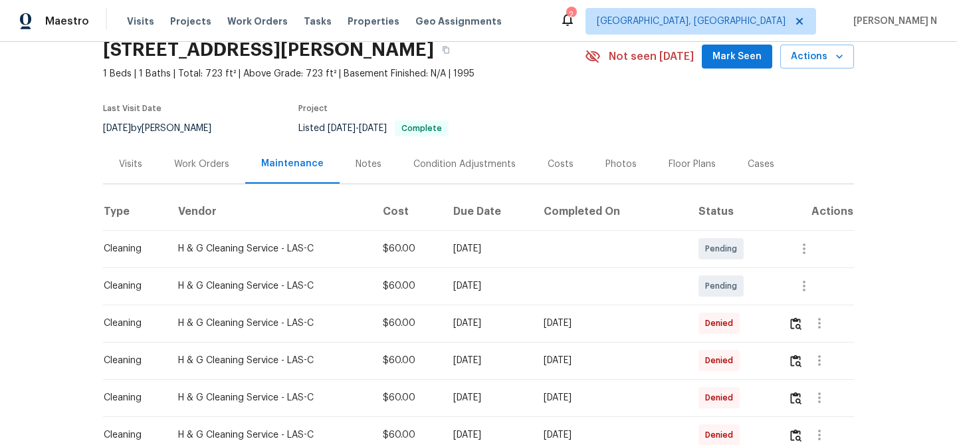
scroll to position [64, 0]
